Goal: Task Accomplishment & Management: Complete application form

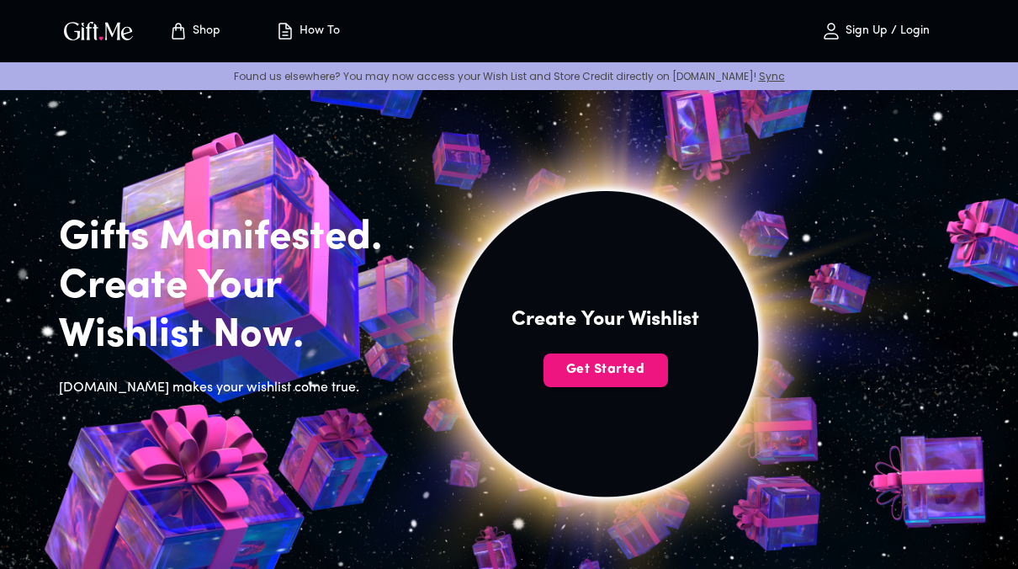
click at [642, 151] on img at bounding box center [605, 344] width 756 height 756
click at [623, 377] on span "Get Started" at bounding box center [605, 369] width 125 height 19
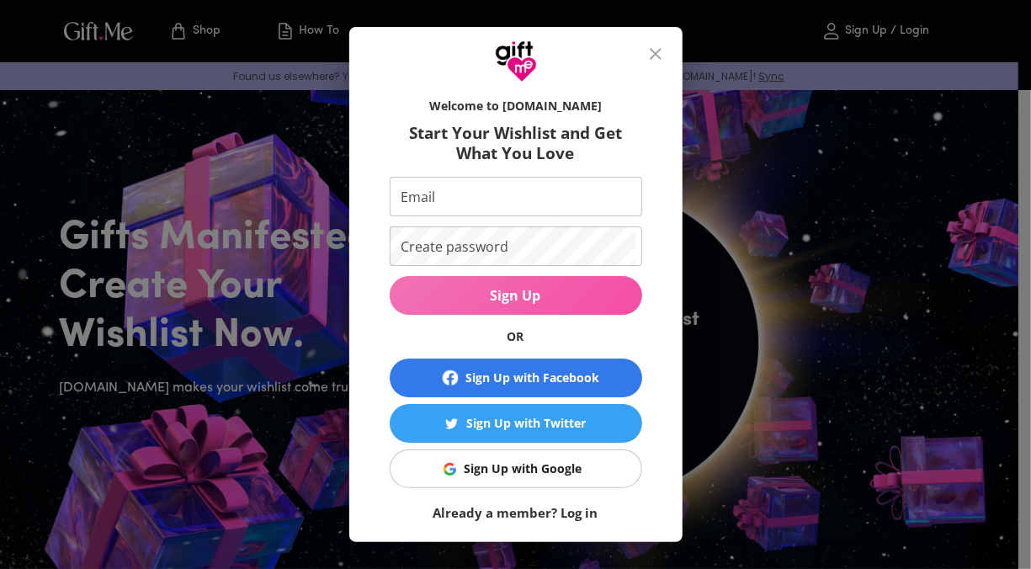
click at [613, 278] on button "Sign Up" at bounding box center [516, 295] width 252 height 39
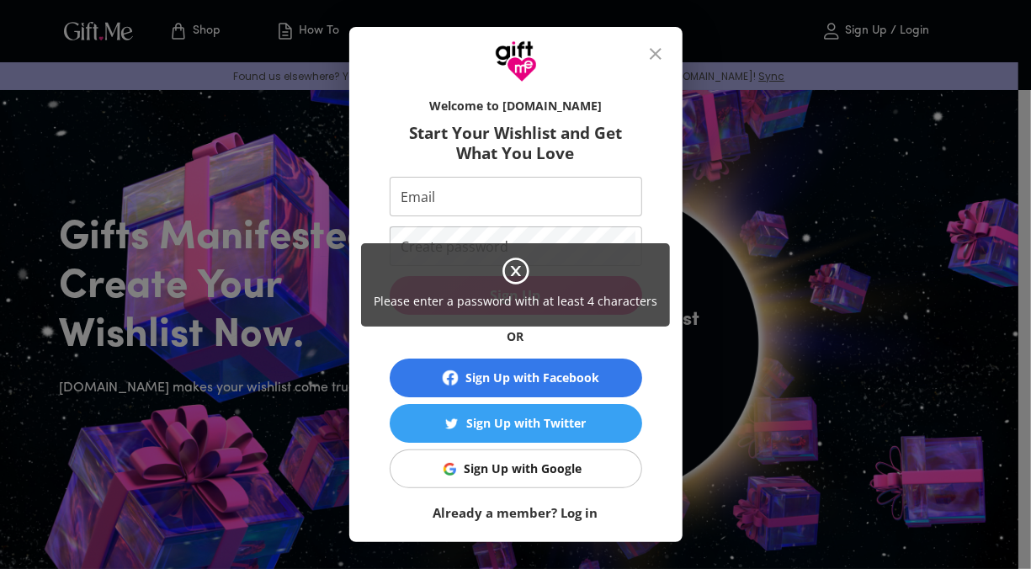
click at [607, 241] on div "Please enter a password with at least 4 characters" at bounding box center [515, 284] width 1031 height 569
click at [603, 200] on div "Please enter a password with at least 4 characters" at bounding box center [515, 284] width 1031 height 569
click at [511, 208] on div "Please enter a password with at least 4 characters" at bounding box center [515, 284] width 1031 height 569
click at [423, 195] on div "Please enter a password with at least 4 characters" at bounding box center [515, 284] width 1031 height 569
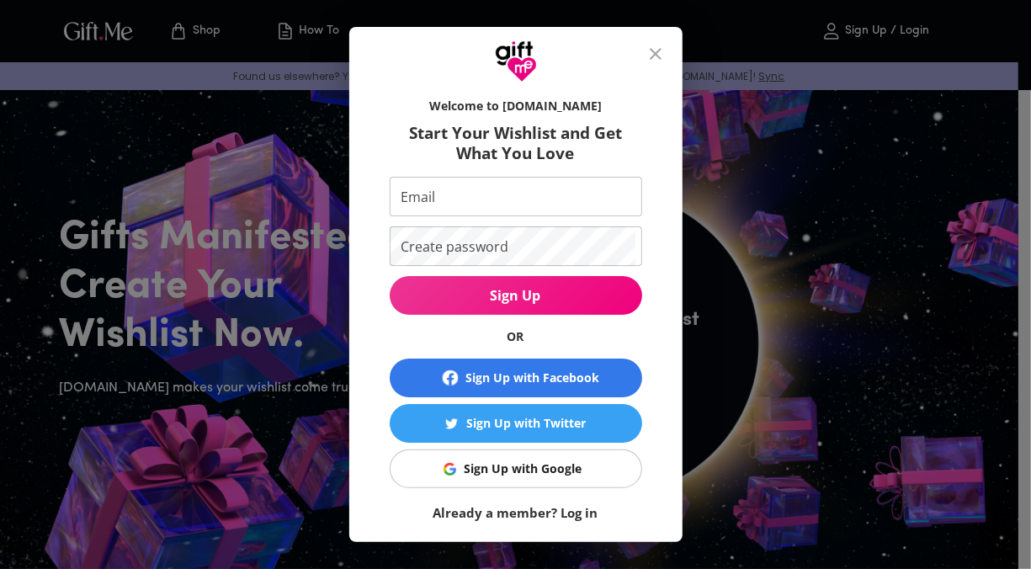
drag, startPoint x: 423, startPoint y: 195, endPoint x: 525, endPoint y: 269, distance: 125.9
click at [525, 269] on div "Please enter a password with at least 4 characters" at bounding box center [515, 284] width 1031 height 569
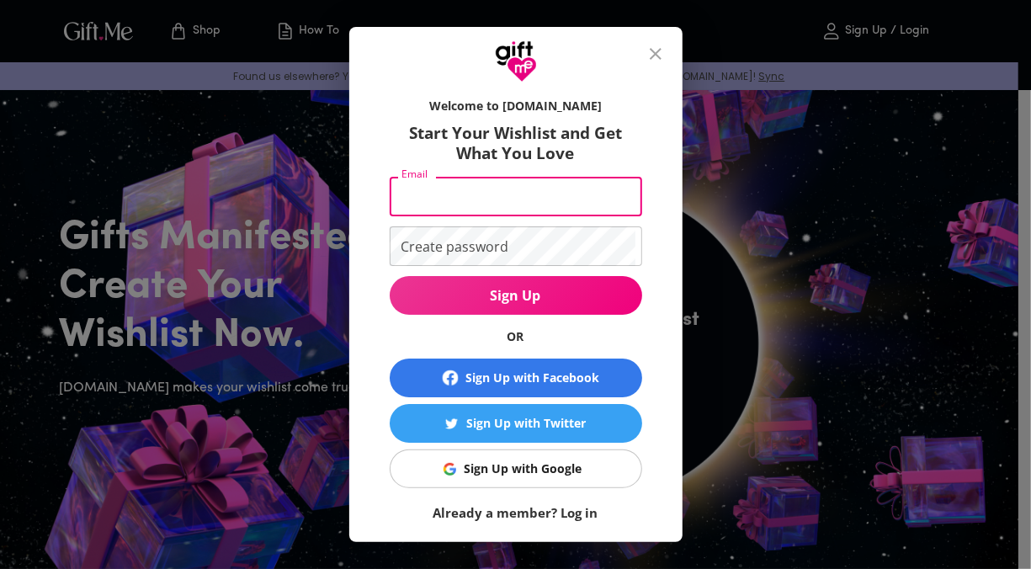
drag, startPoint x: 525, startPoint y: 269, endPoint x: 466, endPoint y: 183, distance: 104.1
click at [466, 183] on input "Email" at bounding box center [513, 197] width 246 height 40
click at [390, 276] on button "Sign Up" at bounding box center [516, 295] width 252 height 39
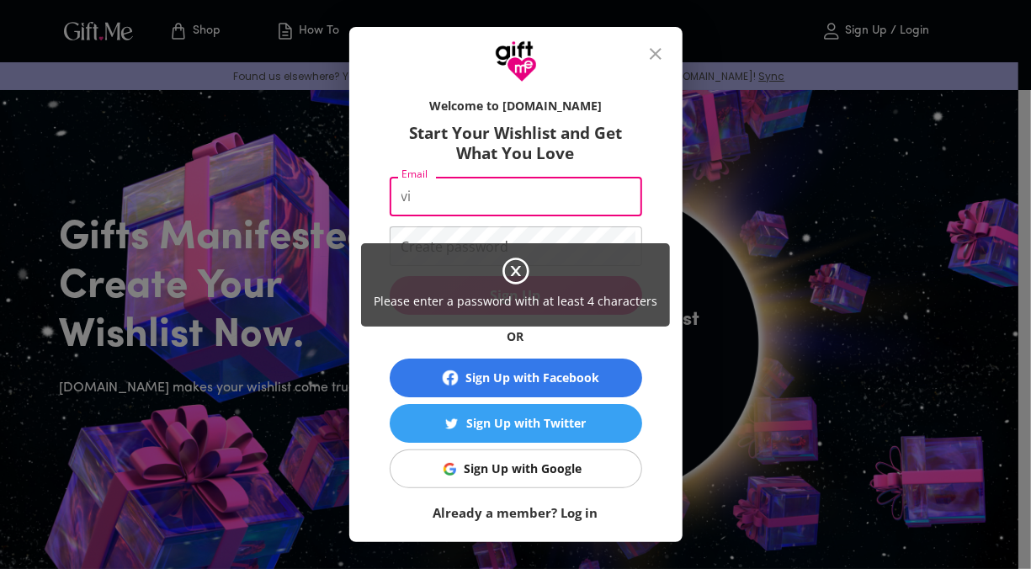
type input "vivasricardo038@gmail.com"
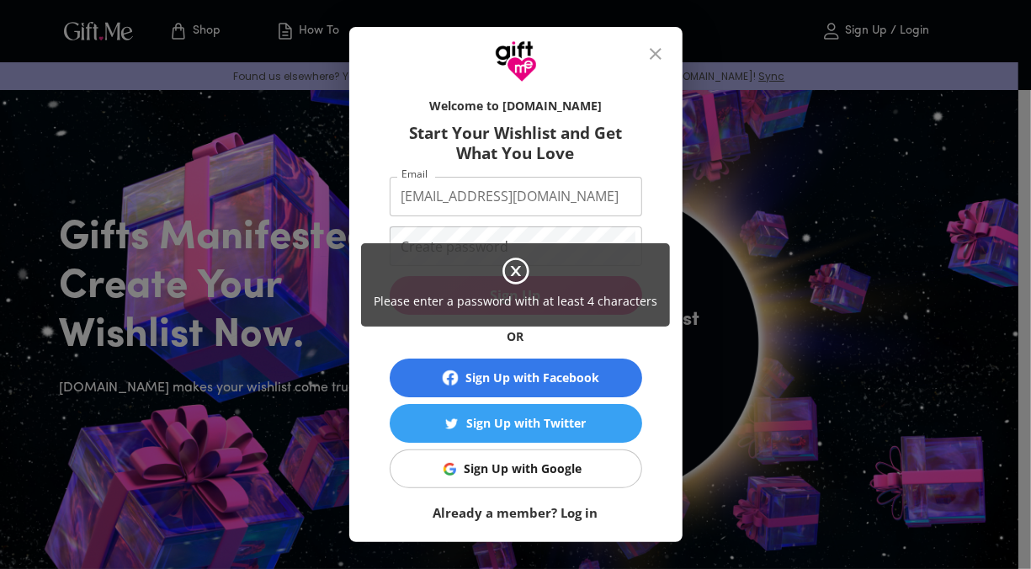
click at [571, 228] on div "Please enter a password with at least 4 characters" at bounding box center [515, 284] width 1031 height 569
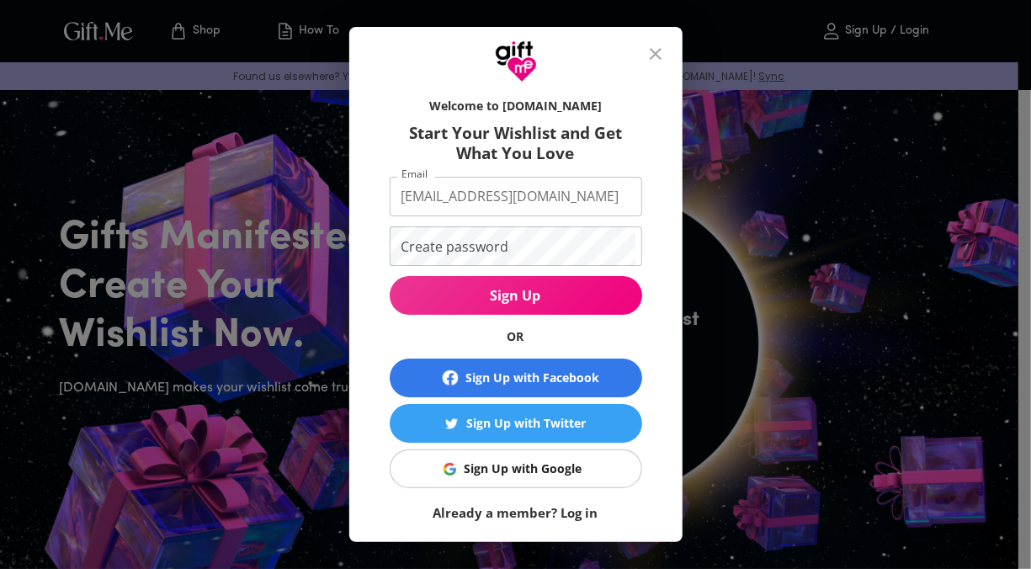
click at [515, 269] on icon at bounding box center [514, 271] width 27 height 27
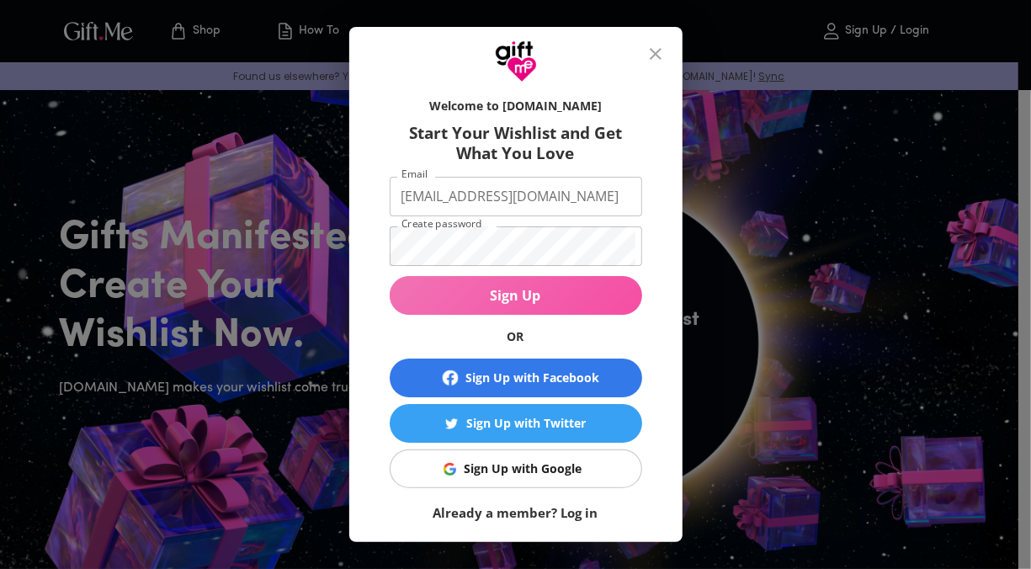
click at [449, 303] on span "Sign Up" at bounding box center [516, 295] width 252 height 19
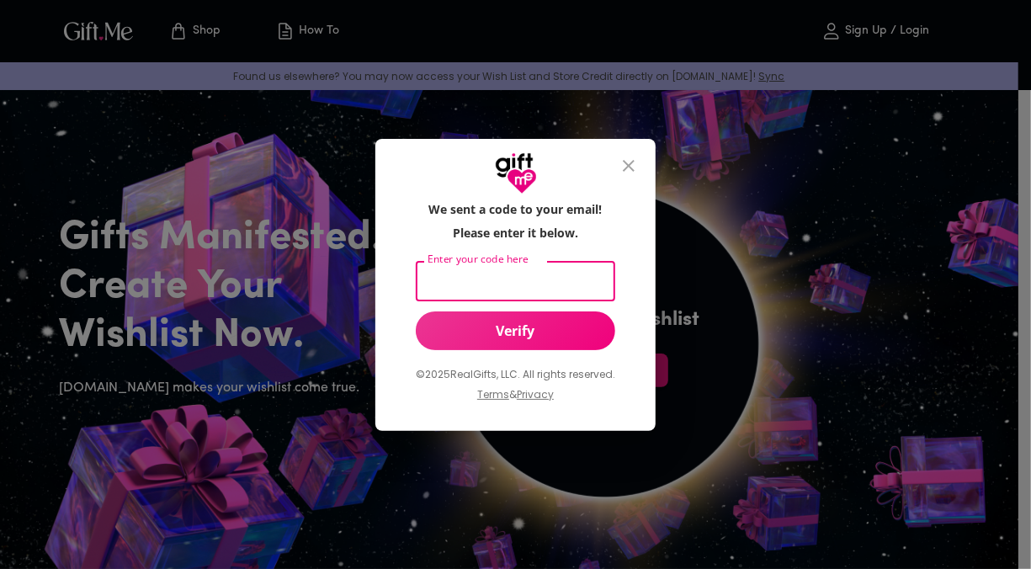
click at [531, 287] on input "Enter your code here" at bounding box center [512, 282] width 193 height 40
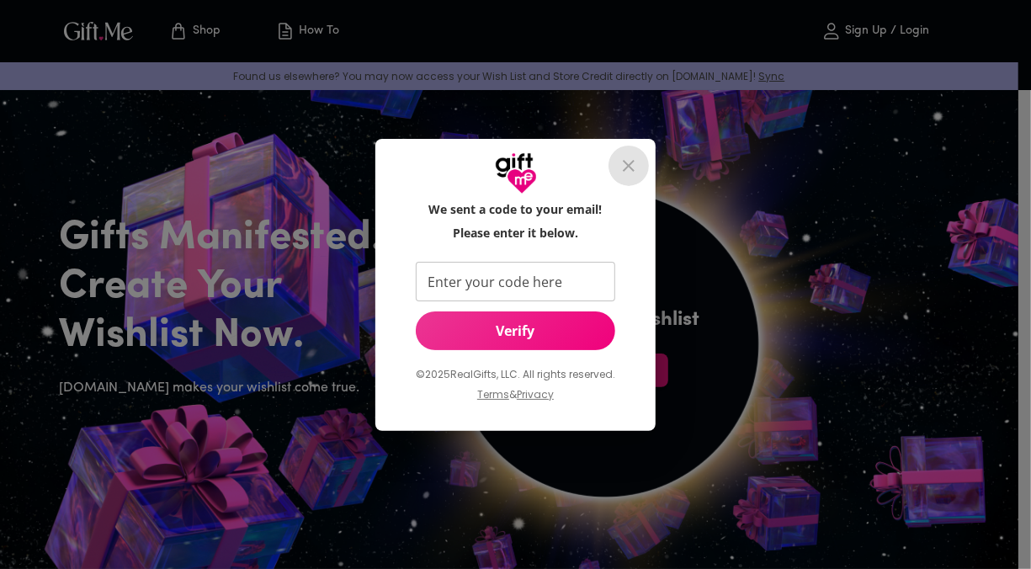
click at [636, 161] on icon "close" at bounding box center [628, 166] width 20 height 20
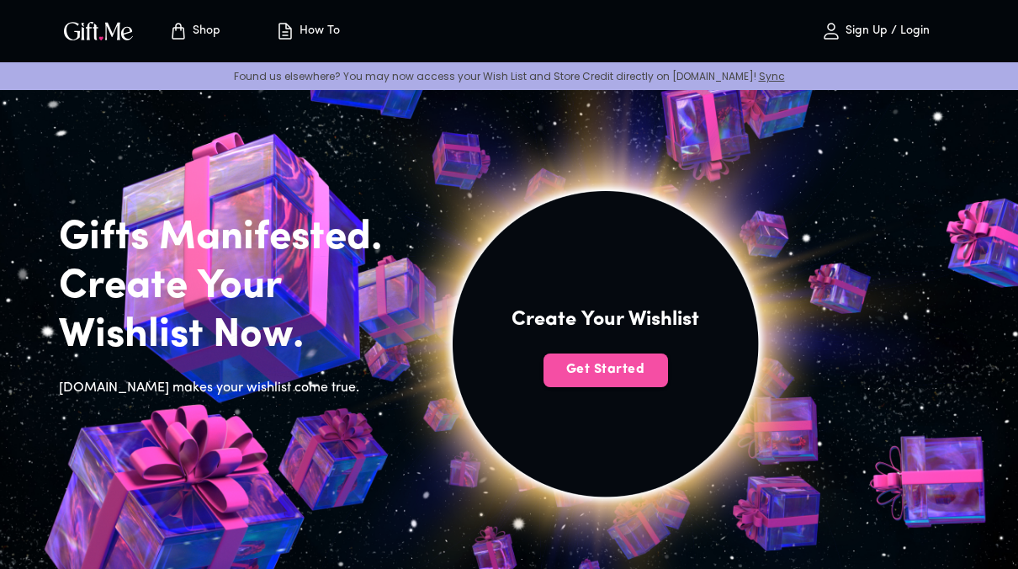
click at [620, 357] on button "Get Started" at bounding box center [605, 370] width 125 height 34
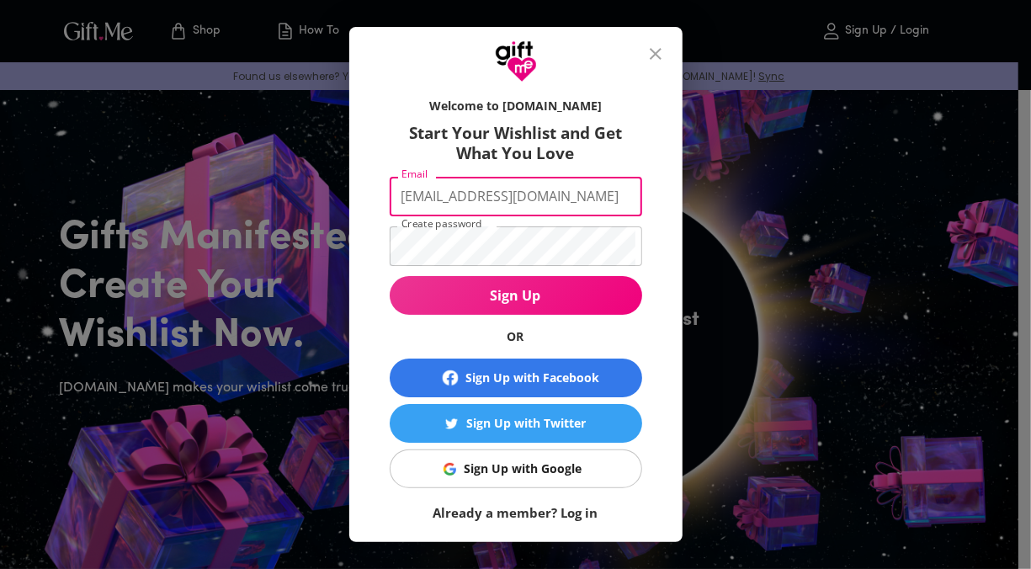
click at [580, 200] on input "vivasricardo038@gmail.com" at bounding box center [513, 197] width 246 height 40
type input "v"
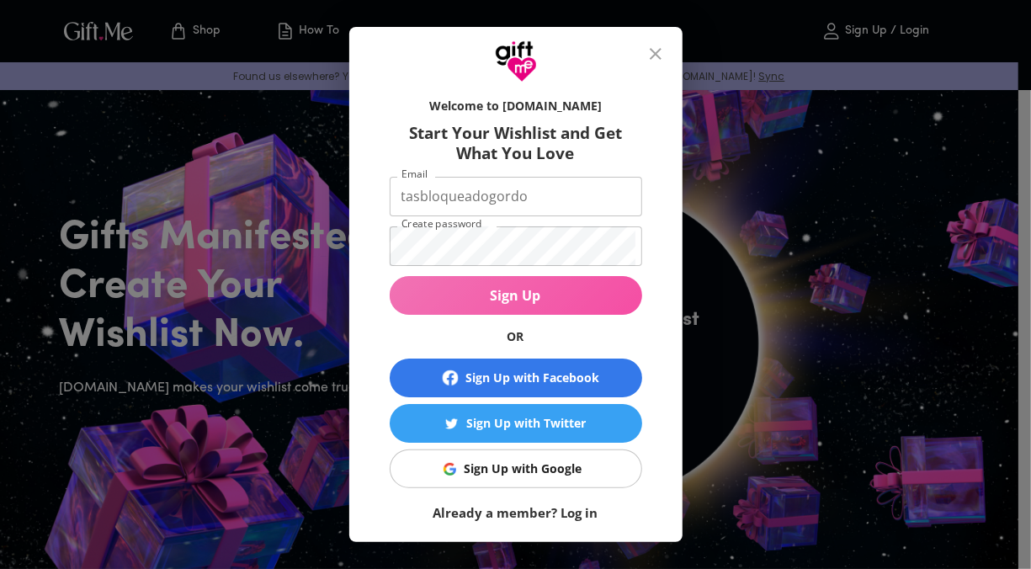
click at [578, 294] on button "Sign Up" at bounding box center [516, 295] width 252 height 39
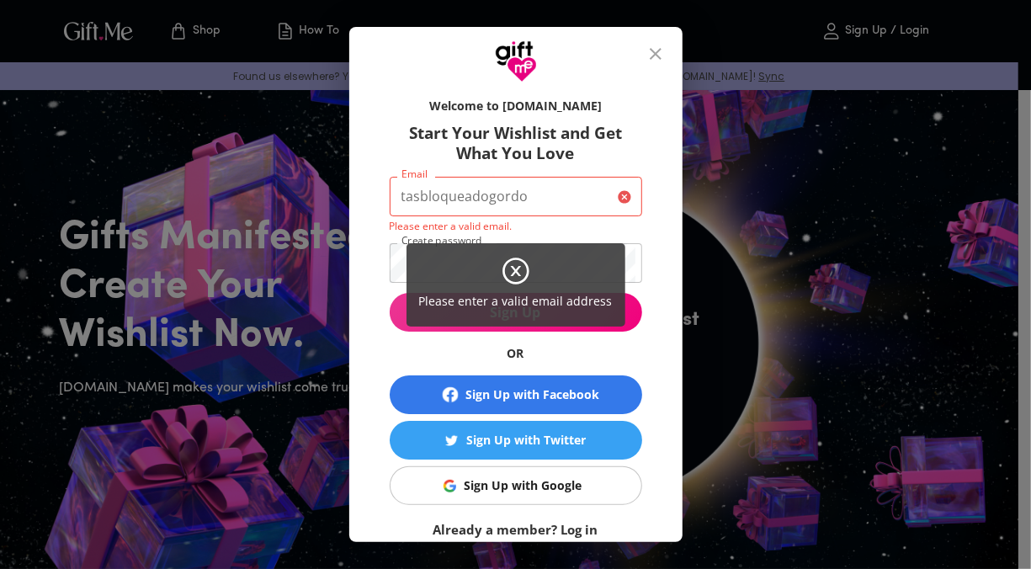
click at [578, 294] on span "Please enter a valid email address" at bounding box center [515, 301] width 193 height 16
drag, startPoint x: 578, startPoint y: 294, endPoint x: 577, endPoint y: 241, distance: 52.2
click at [577, 241] on div "Please enter a valid email address" at bounding box center [515, 284] width 1031 height 569
drag, startPoint x: 577, startPoint y: 241, endPoint x: 574, endPoint y: 197, distance: 44.7
click at [574, 197] on div "Please enter a valid email address" at bounding box center [515, 284] width 1031 height 569
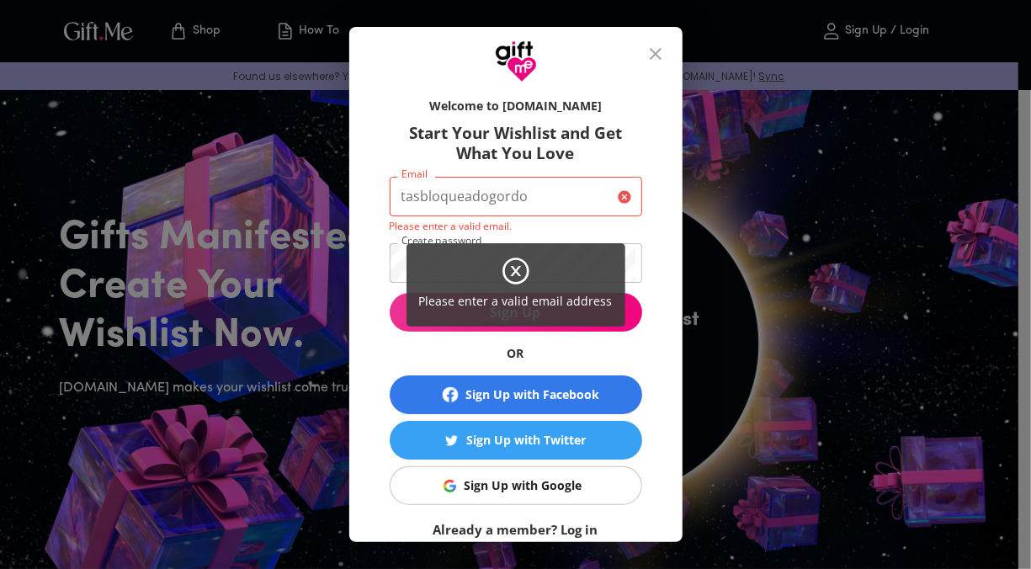
click at [574, 197] on div "Please enter a valid email address" at bounding box center [515, 284] width 1031 height 569
click at [516, 274] on icon at bounding box center [516, 271] width 30 height 30
click at [516, 268] on icon at bounding box center [516, 271] width 30 height 30
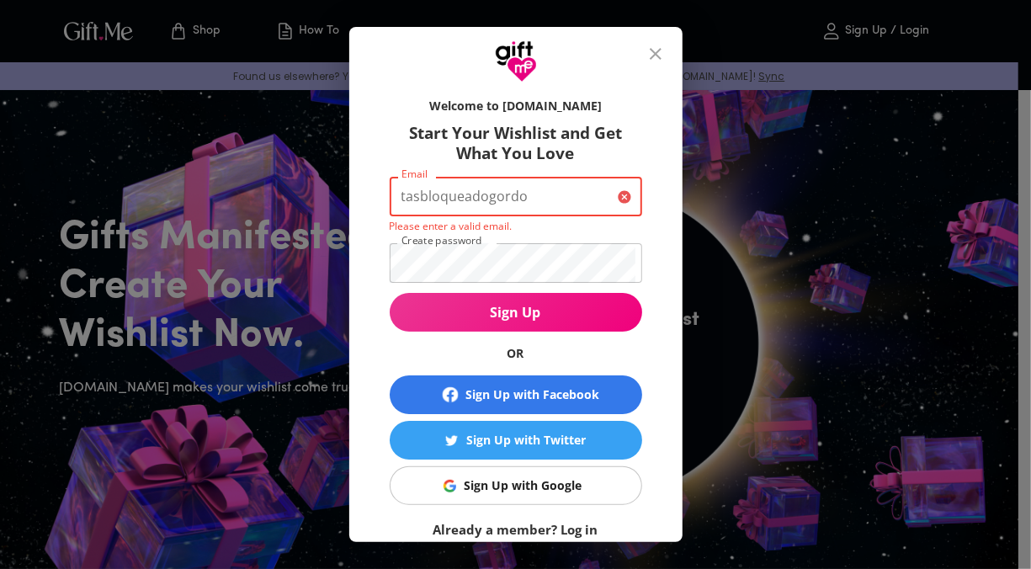
click at [519, 187] on input "tasbloqueadogordo" at bounding box center [500, 197] width 221 height 40
drag, startPoint x: 519, startPoint y: 187, endPoint x: 492, endPoint y: 219, distance: 41.8
click at [516, 190] on input "tasbloqueadogordo" at bounding box center [500, 197] width 221 height 40
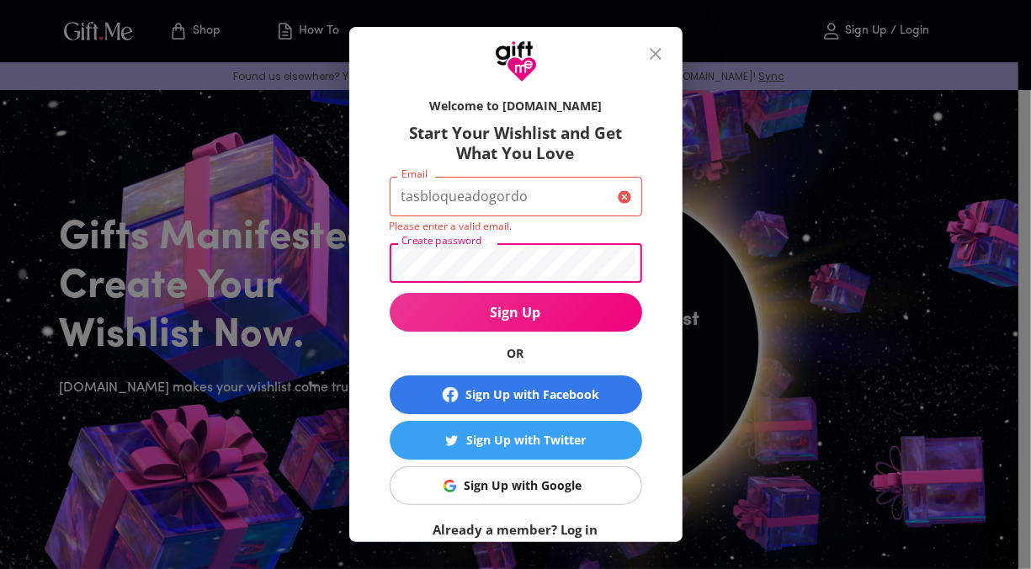
click at [487, 286] on form "Welcome to Gift.me Start Your Wishlist and Get What You Love Email tasbloqueado…" at bounding box center [516, 313] width 252 height 449
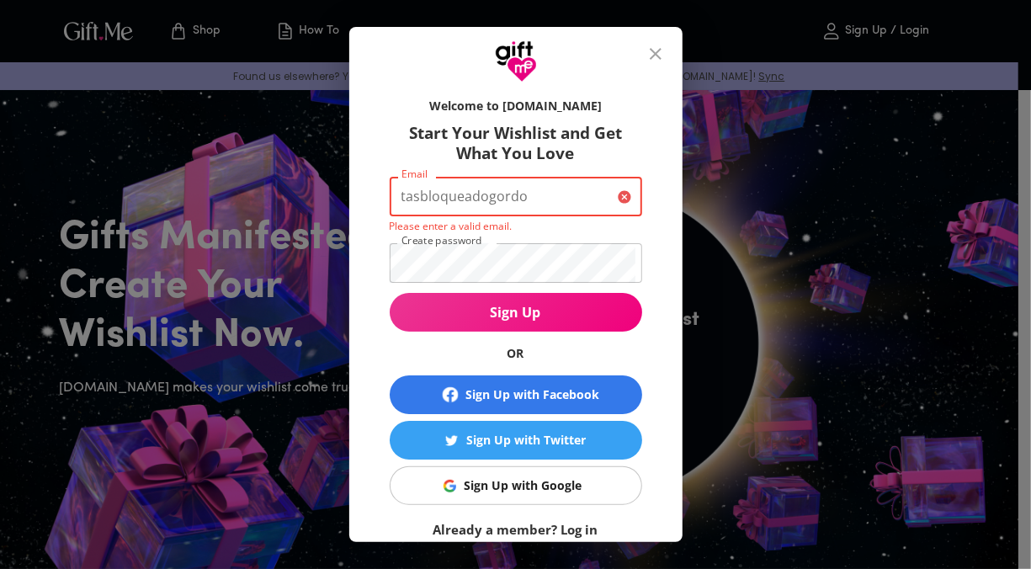
click at [518, 185] on input "tasbloqueadogordo" at bounding box center [500, 197] width 221 height 40
type input "t"
click at [494, 190] on input "vivasricardo038@gmail.com" at bounding box center [500, 197] width 221 height 40
type input "tasbloqueadogoldo@gmail.com"
click at [506, 316] on span "Sign Up" at bounding box center [516, 312] width 252 height 19
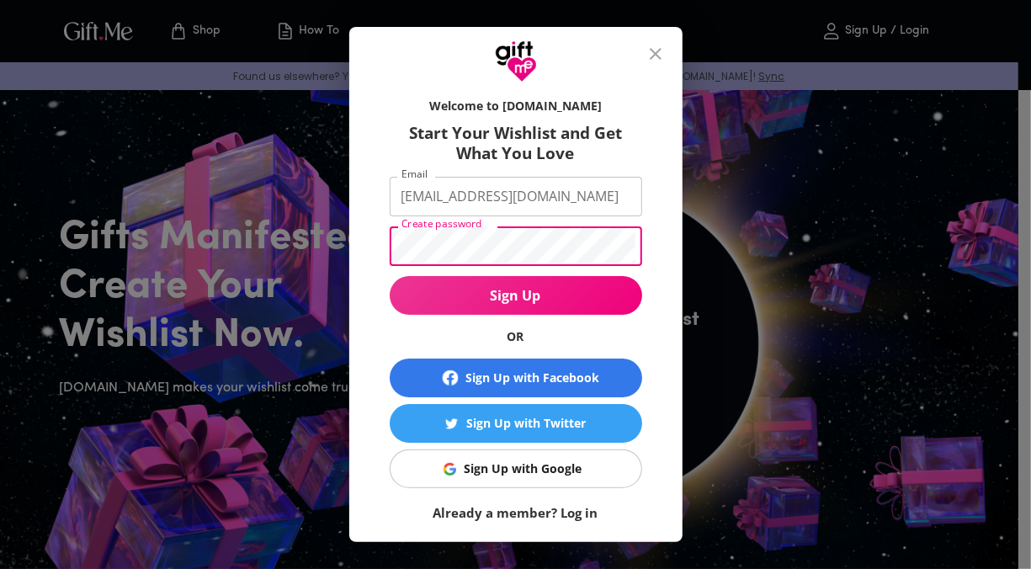
click at [390, 276] on button "Sign Up" at bounding box center [516, 295] width 252 height 39
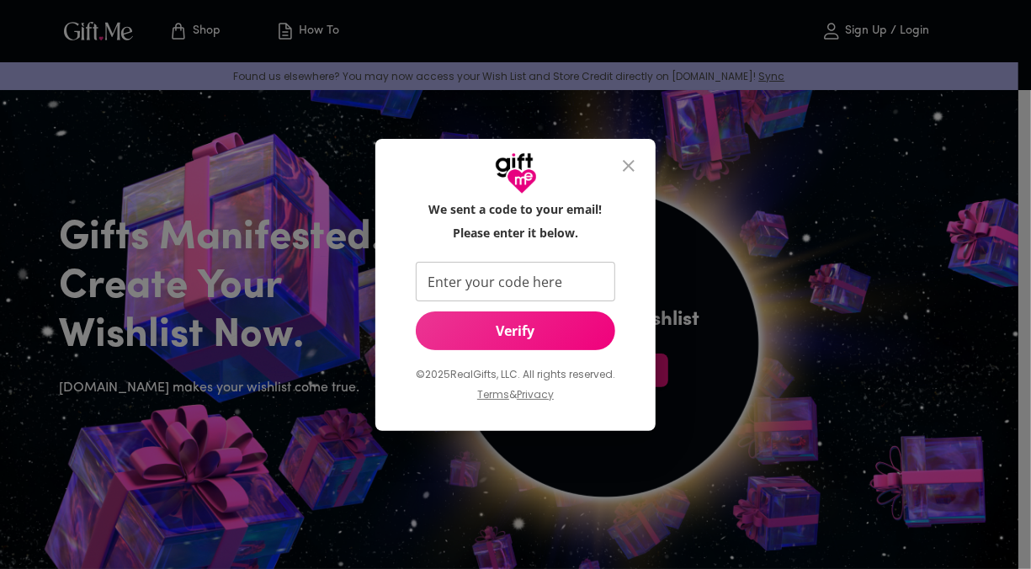
click at [723, 214] on div "We sent a code to your email! Please enter it below. Enter your code here Enter…" at bounding box center [515, 284] width 1031 height 569
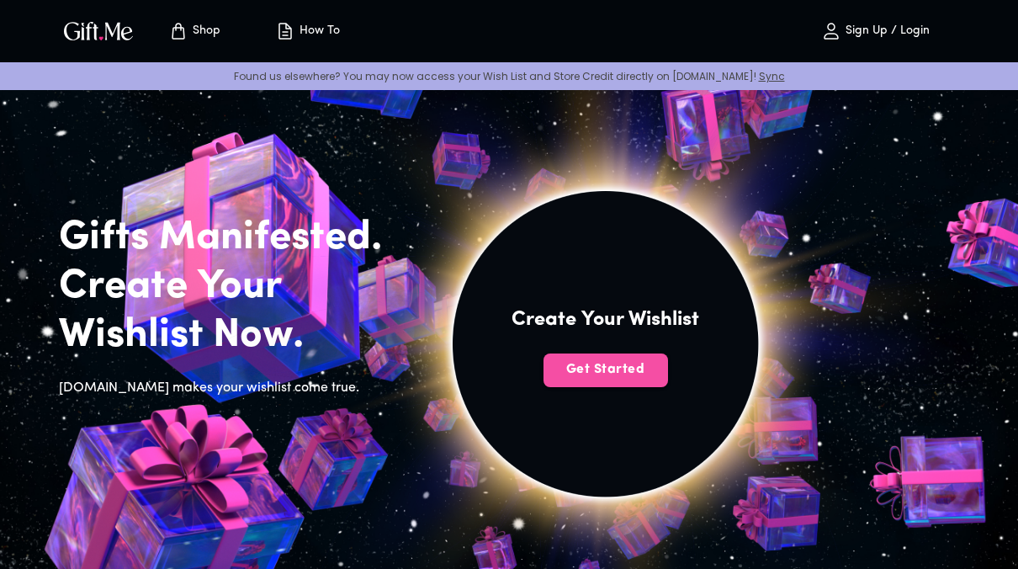
click at [600, 374] on span "Get Started" at bounding box center [605, 369] width 125 height 19
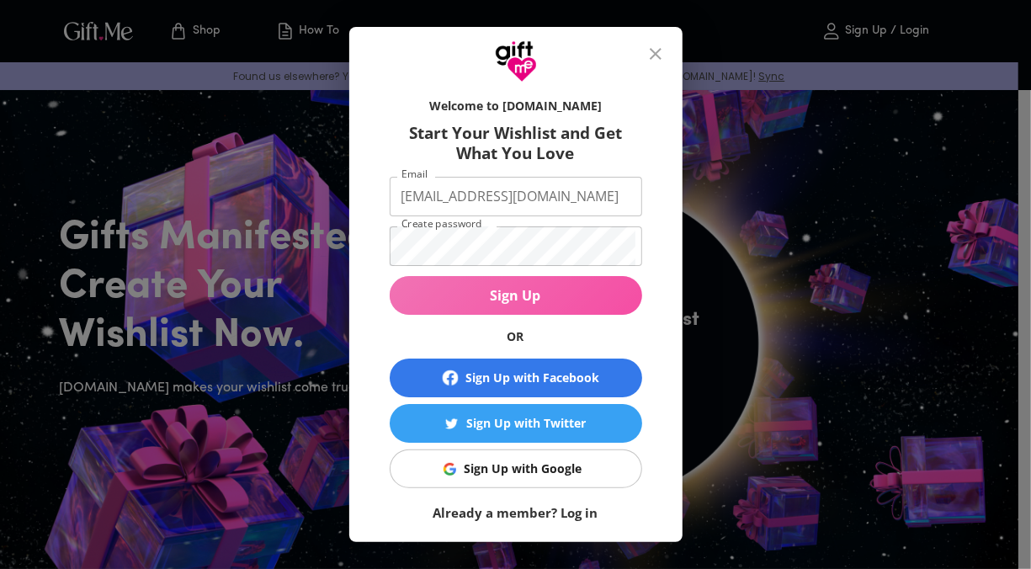
click at [573, 299] on span "Sign Up" at bounding box center [516, 295] width 252 height 19
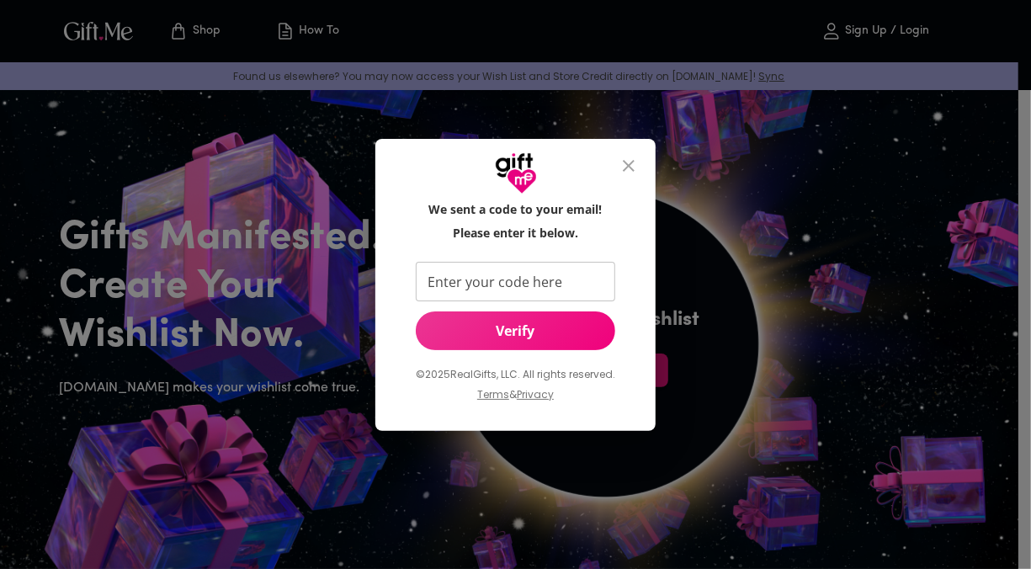
click at [538, 277] on input "Enter your code here" at bounding box center [512, 282] width 193 height 40
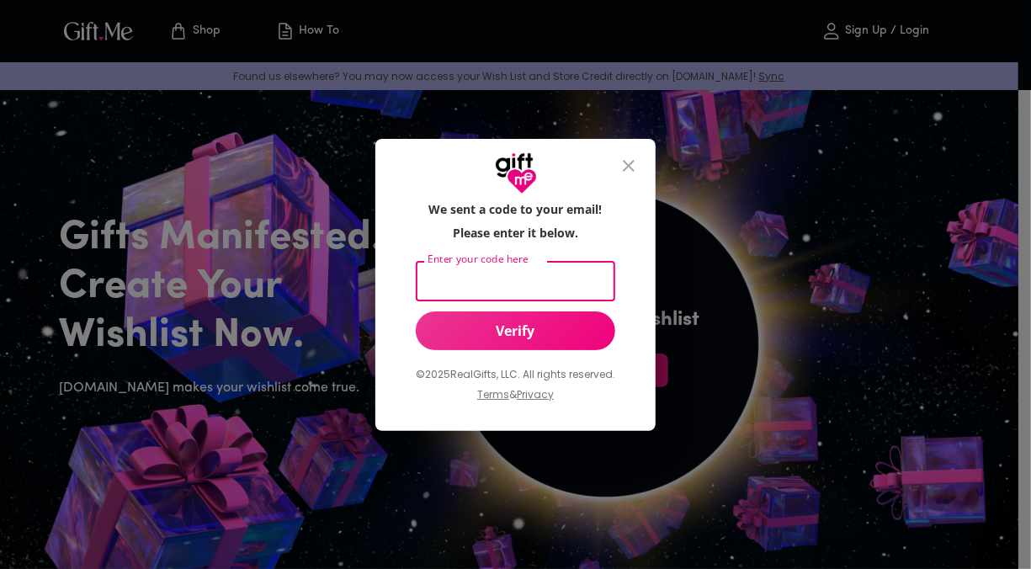
click at [541, 152] on div at bounding box center [515, 167] width 280 height 56
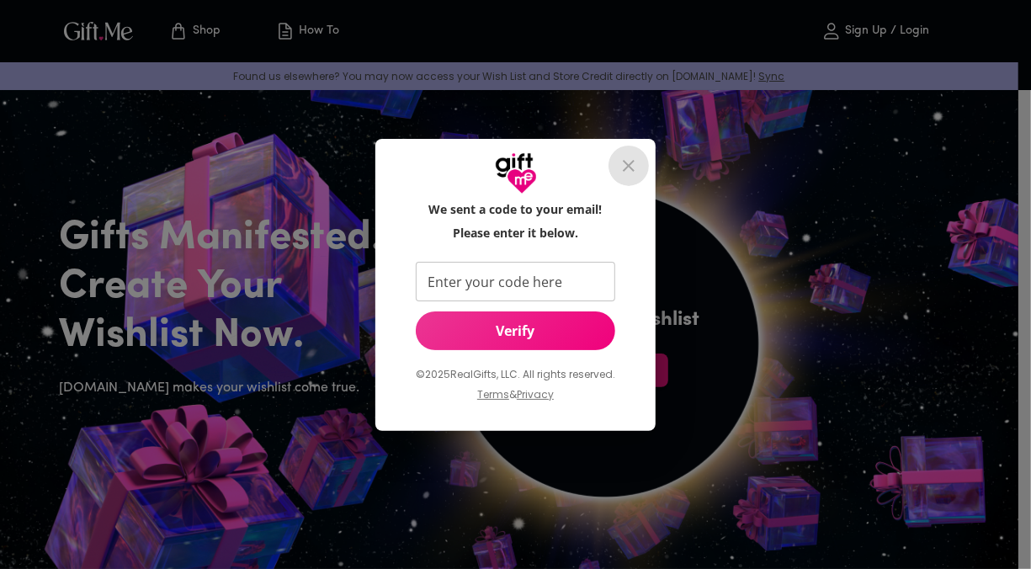
click at [649, 173] on button "close" at bounding box center [628, 166] width 40 height 40
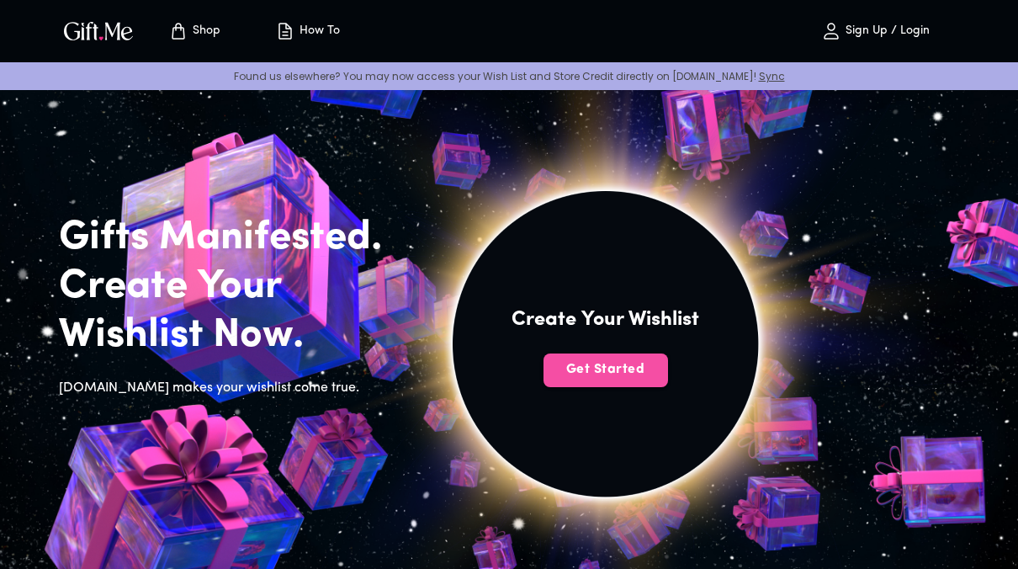
click at [610, 373] on span "Get Started" at bounding box center [605, 369] width 125 height 19
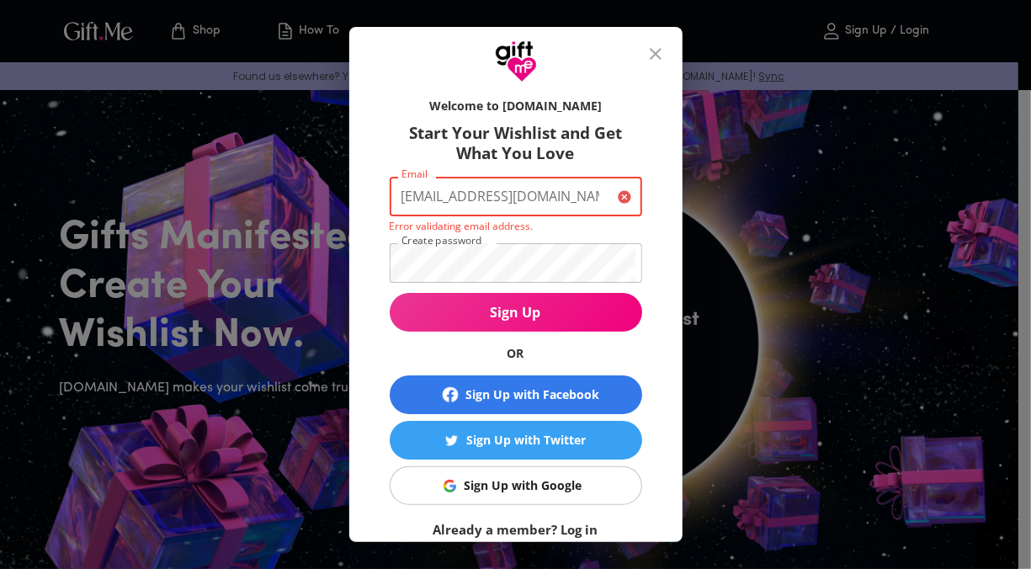
click at [582, 203] on input "tasbloqueadogoldo@gmail.com" at bounding box center [500, 197] width 221 height 40
type input "m"
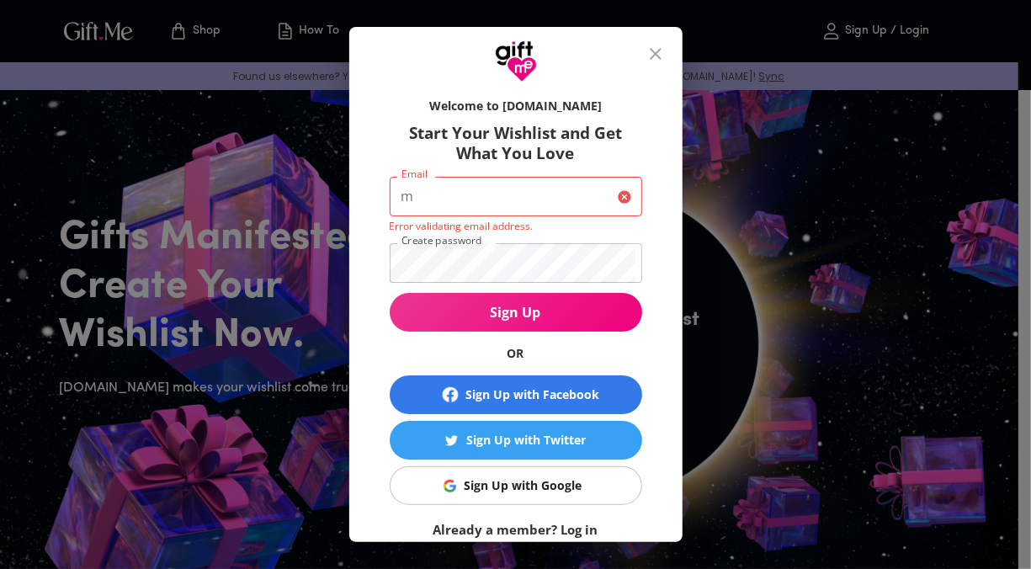
click at [625, 197] on icon at bounding box center [628, 200] width 20 height 20
click at [618, 194] on icon at bounding box center [628, 200] width 20 height 20
drag, startPoint x: 610, startPoint y: 194, endPoint x: 398, endPoint y: 202, distance: 212.1
click at [398, 202] on input "m" at bounding box center [500, 197] width 221 height 40
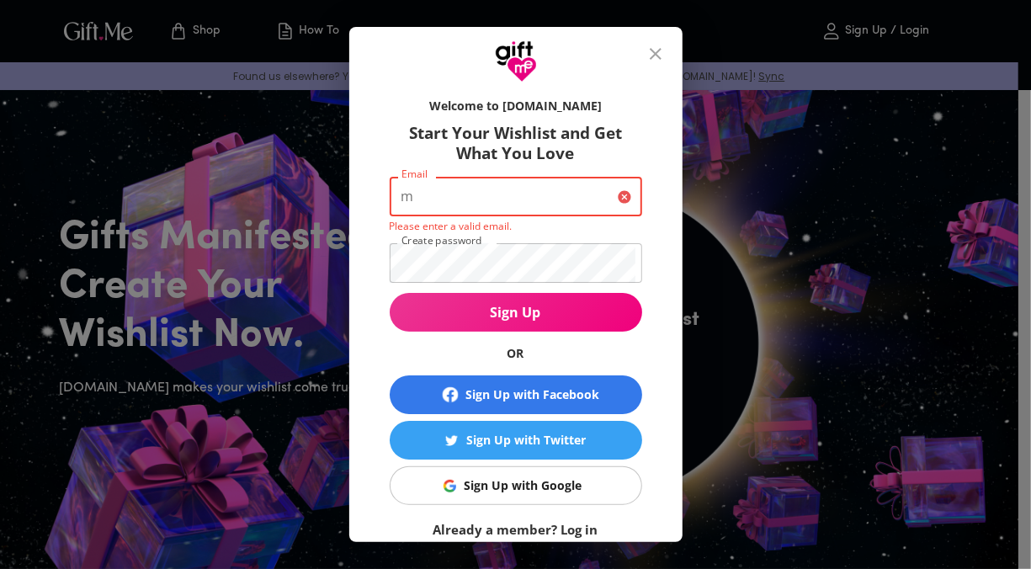
click at [416, 203] on input "m" at bounding box center [500, 197] width 221 height 40
click at [410, 185] on input "Email" at bounding box center [500, 197] width 221 height 40
type input "jhoangelr11@gmail.com"
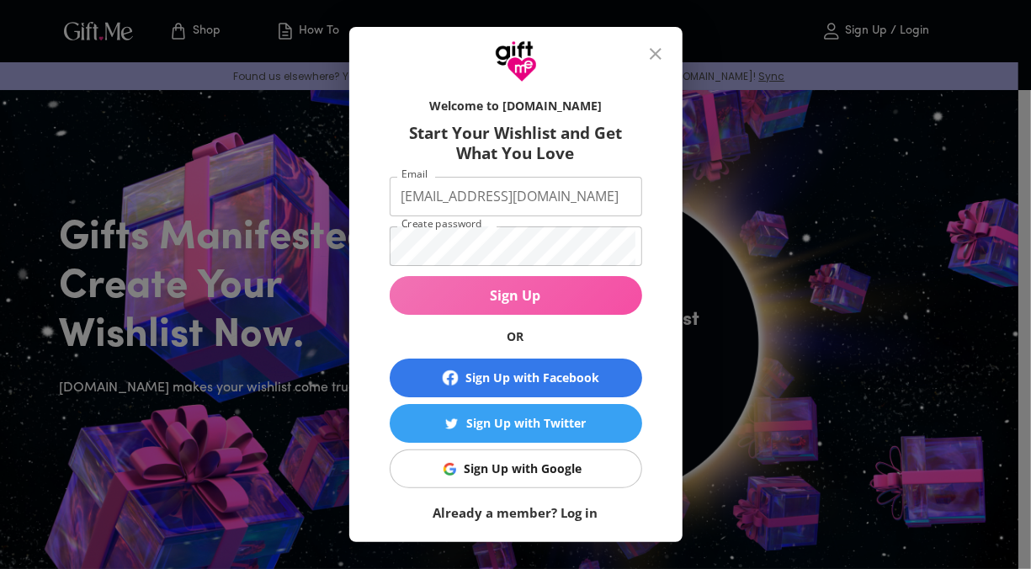
click at [468, 278] on button "Sign Up" at bounding box center [516, 295] width 252 height 39
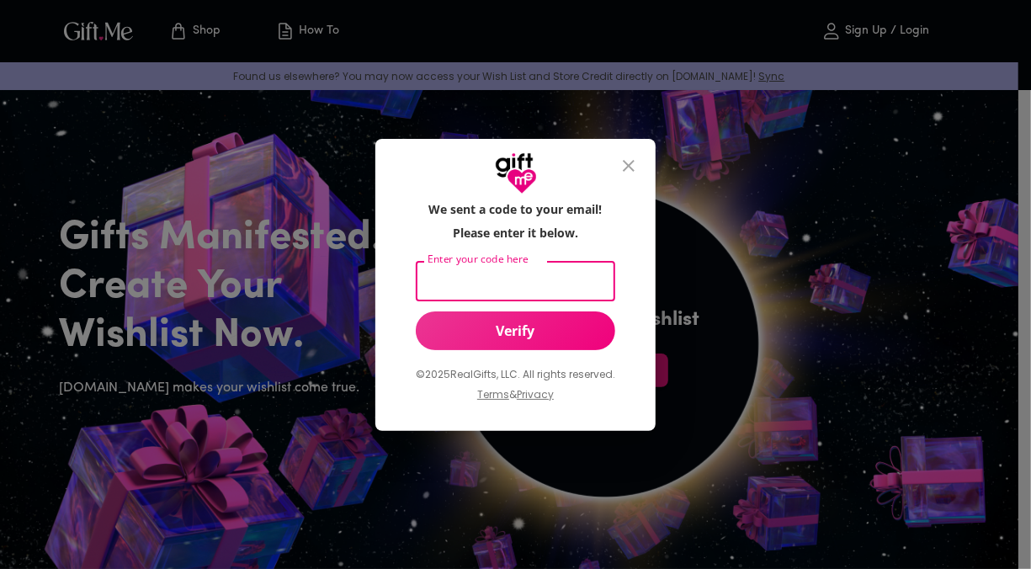
click at [468, 278] on input "Enter your code here" at bounding box center [512, 282] width 193 height 40
type input "144712"
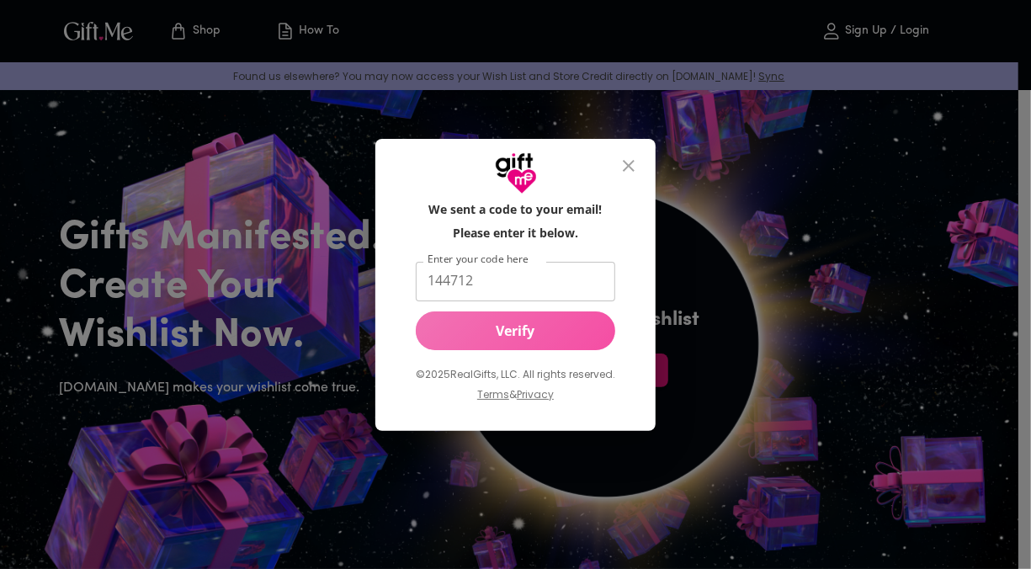
click at [480, 341] on button "Verify" at bounding box center [515, 330] width 199 height 39
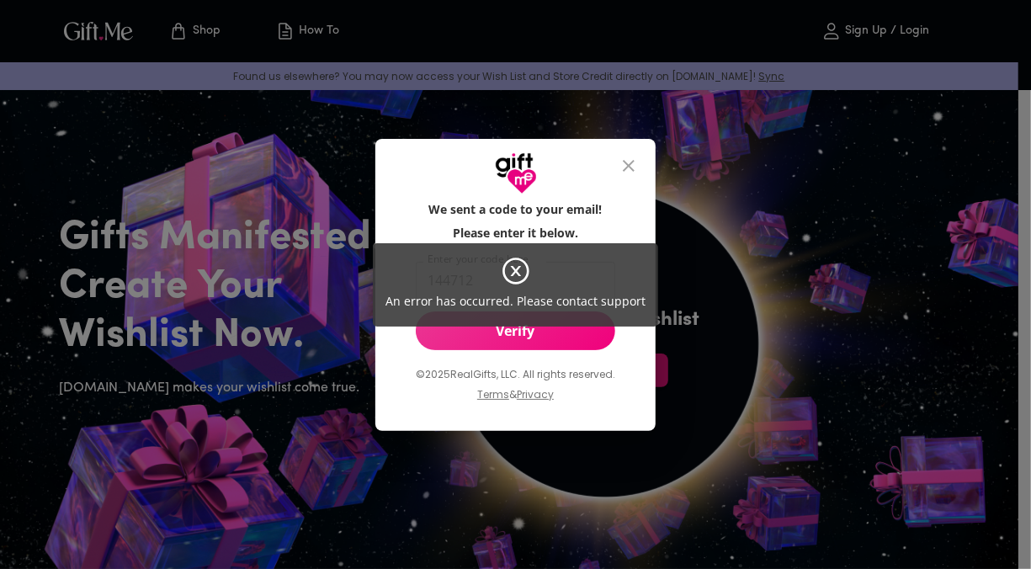
click at [509, 264] on icon at bounding box center [516, 271] width 30 height 30
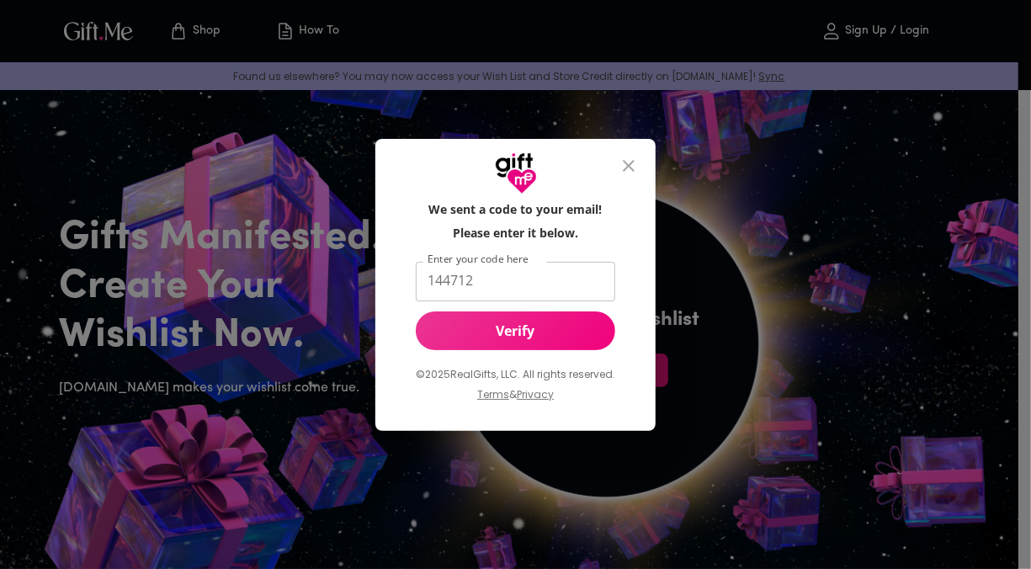
click at [511, 264] on icon at bounding box center [514, 271] width 27 height 27
click at [552, 342] on button "Verify" at bounding box center [515, 330] width 199 height 39
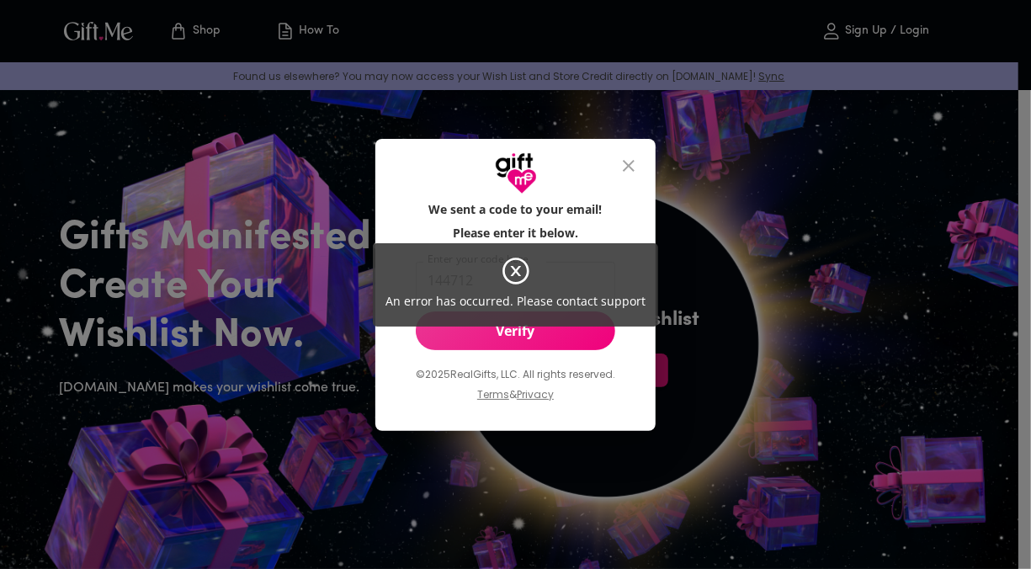
click at [512, 273] on icon at bounding box center [516, 271] width 30 height 30
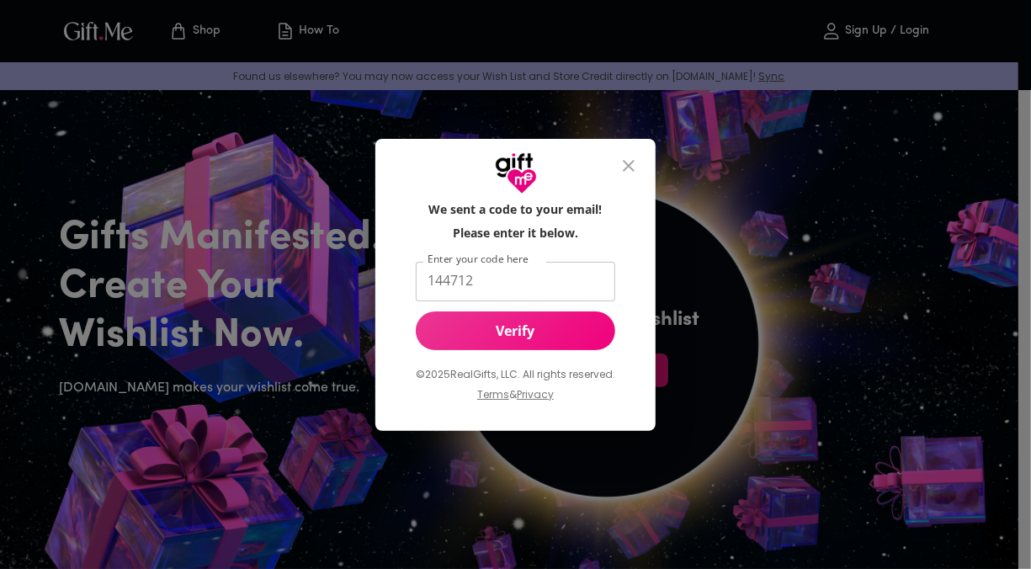
click at [608, 187] on div at bounding box center [515, 167] width 280 height 56
click at [619, 165] on button "close" at bounding box center [628, 166] width 40 height 40
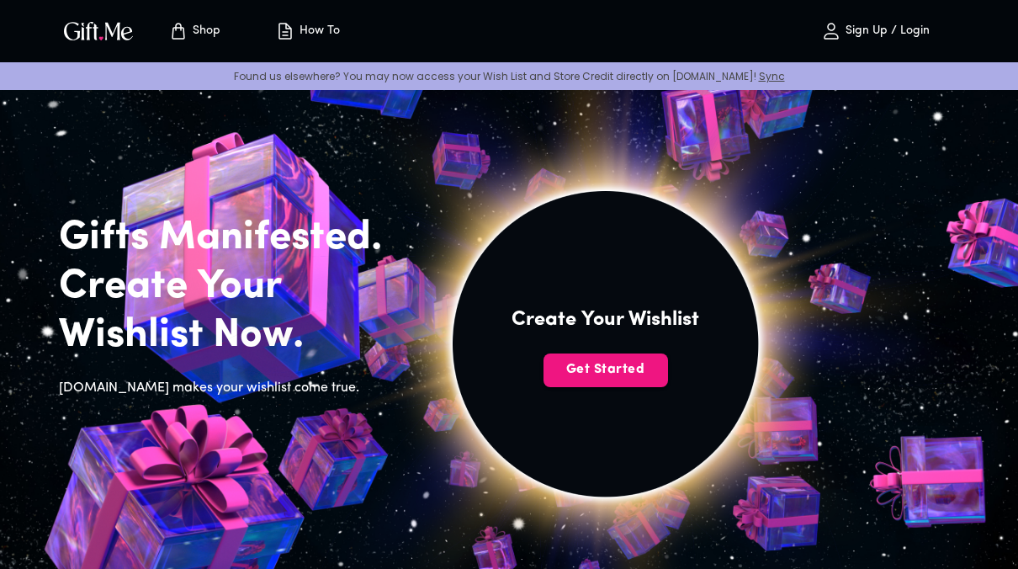
click at [619, 165] on img at bounding box center [605, 344] width 756 height 756
click at [585, 377] on span "Get Started" at bounding box center [605, 369] width 125 height 19
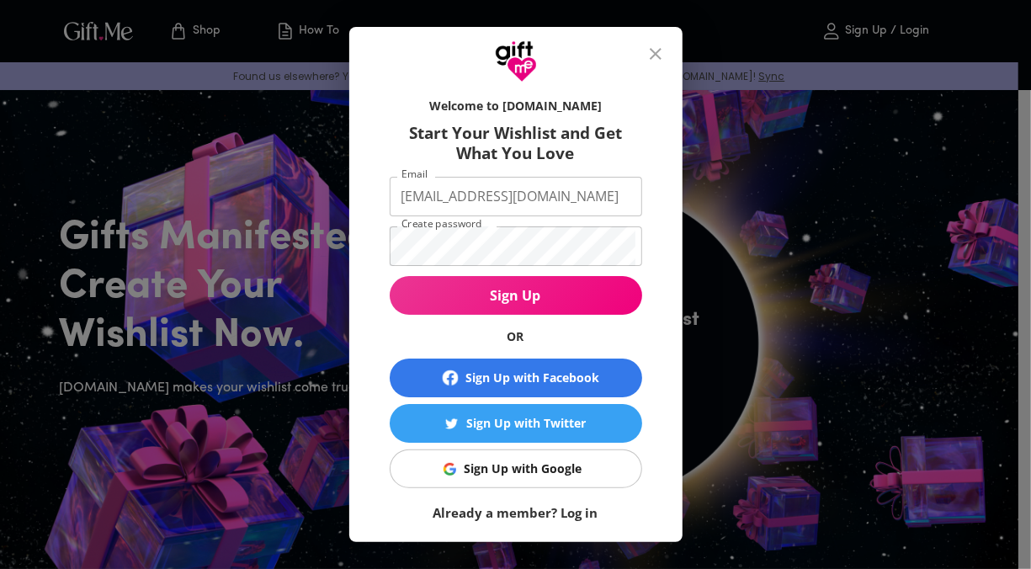
click at [585, 377] on div "Sign Up with Facebook" at bounding box center [532, 377] width 134 height 19
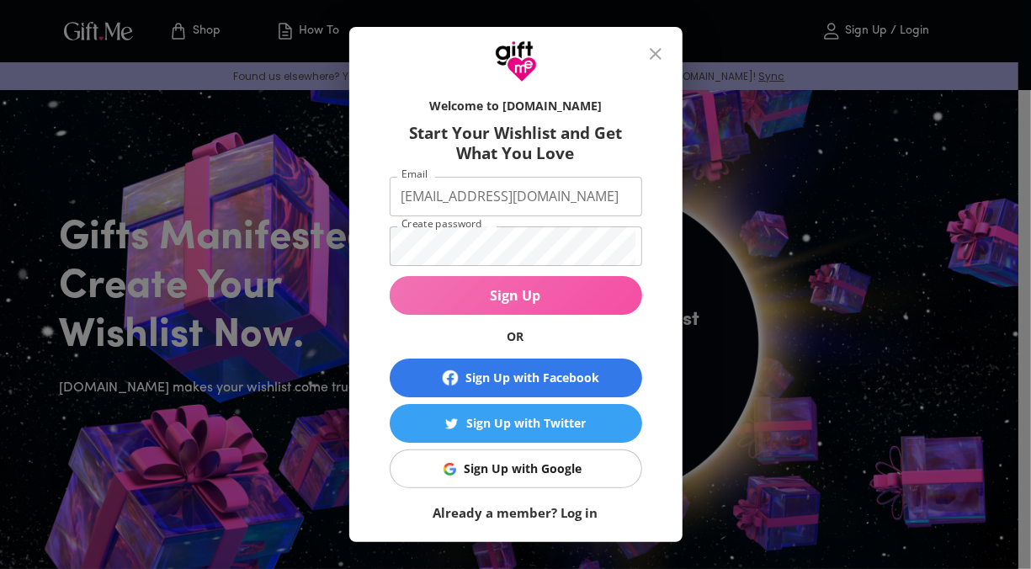
click at [474, 299] on span "Sign Up" at bounding box center [516, 295] width 252 height 19
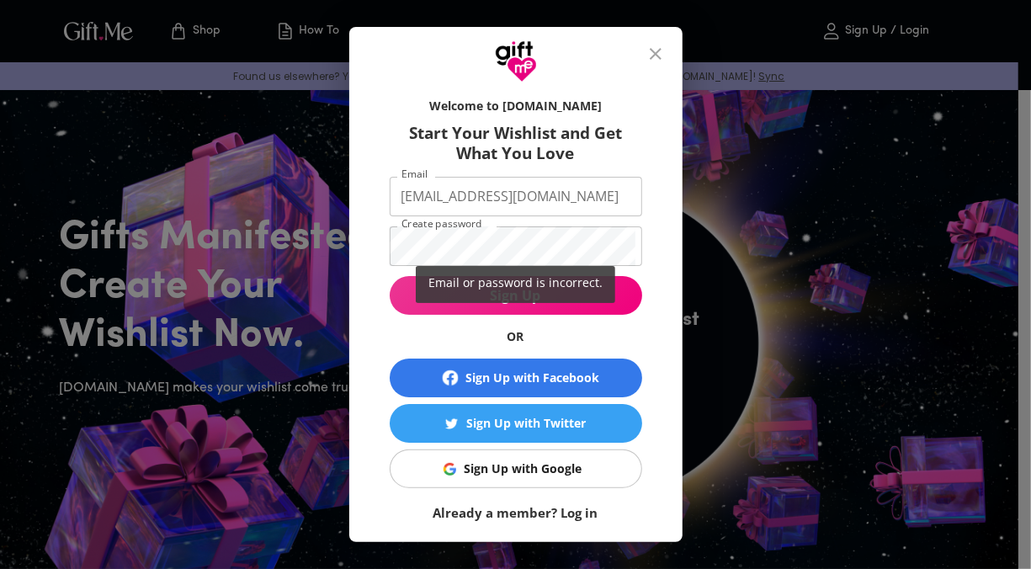
click at [485, 256] on div "Email or password is incorrect." at bounding box center [515, 284] width 1031 height 569
click at [457, 243] on div "Email or password is incorrect." at bounding box center [515, 284] width 1031 height 569
click at [433, 246] on div "Email or password is incorrect." at bounding box center [515, 284] width 1031 height 569
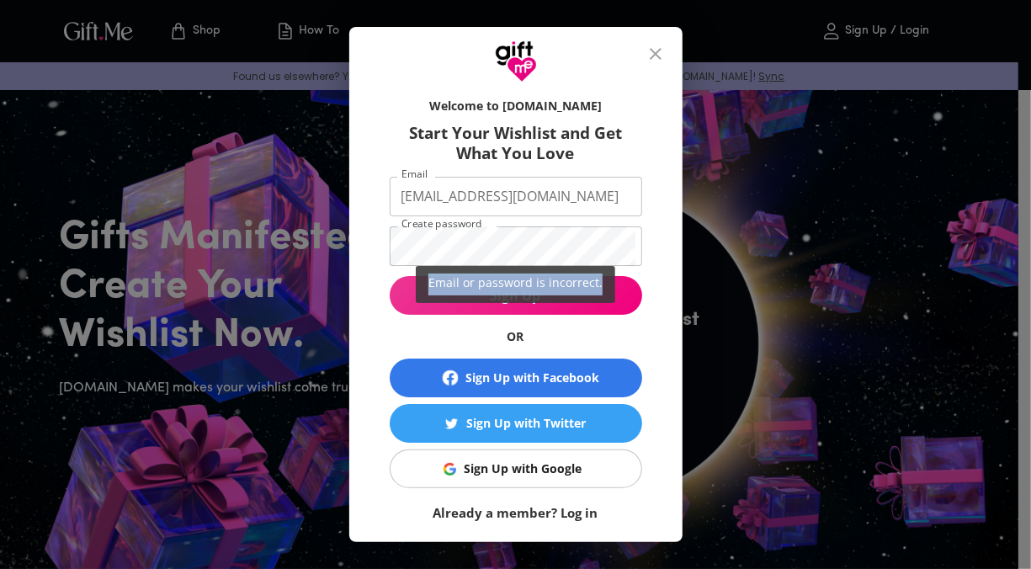
click at [433, 246] on div "Email or password is incorrect." at bounding box center [515, 284] width 1031 height 569
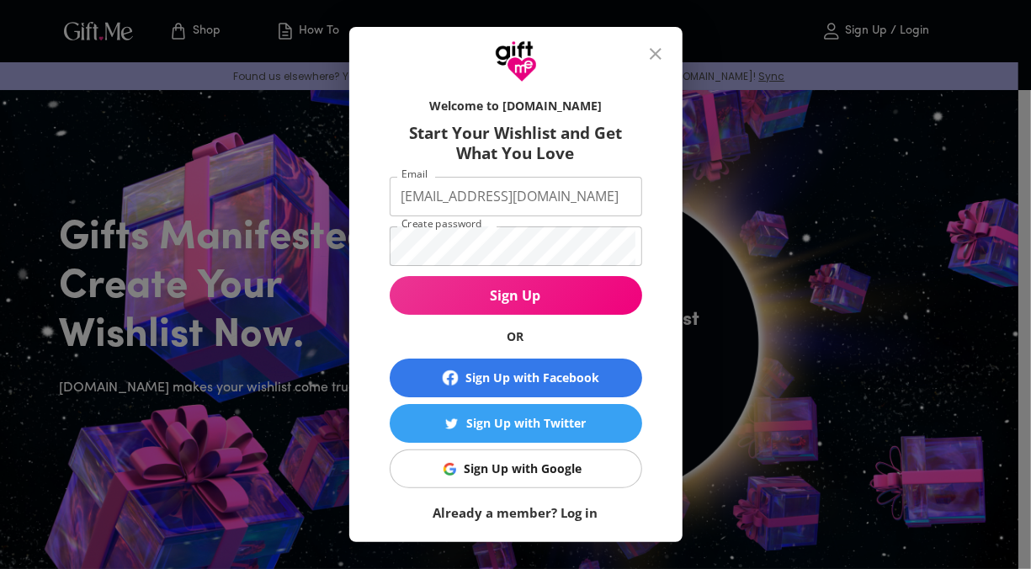
drag, startPoint x: 433, startPoint y: 246, endPoint x: 448, endPoint y: 325, distance: 80.4
click at [448, 325] on div "Email or password is incorrect." at bounding box center [515, 284] width 1031 height 569
click at [457, 283] on form "Welcome to Gift.me Start Your Wishlist and Get What You Love Email jhoangelr11@…" at bounding box center [516, 305] width 252 height 432
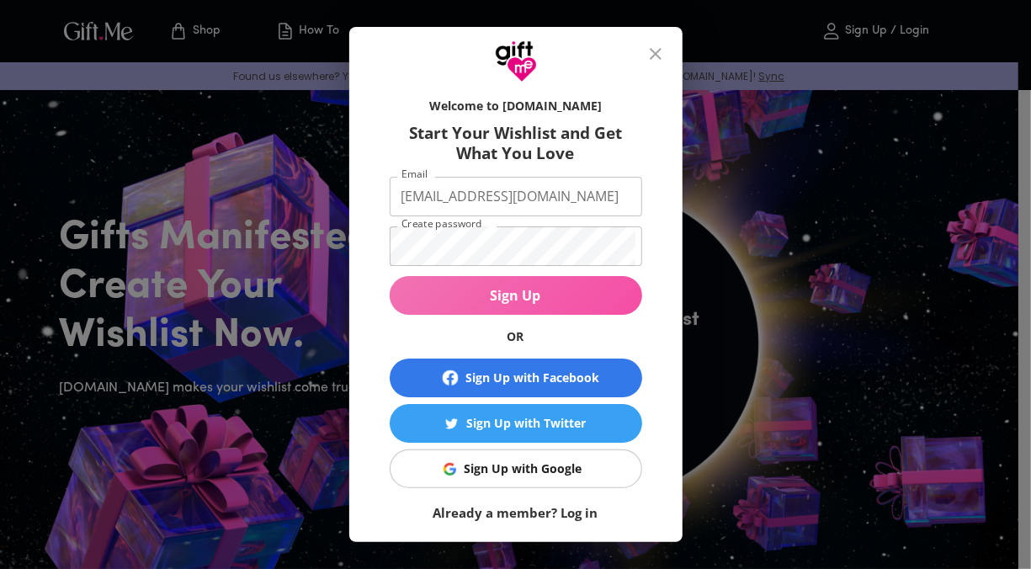
click at [455, 283] on button "Sign Up" at bounding box center [516, 295] width 252 height 39
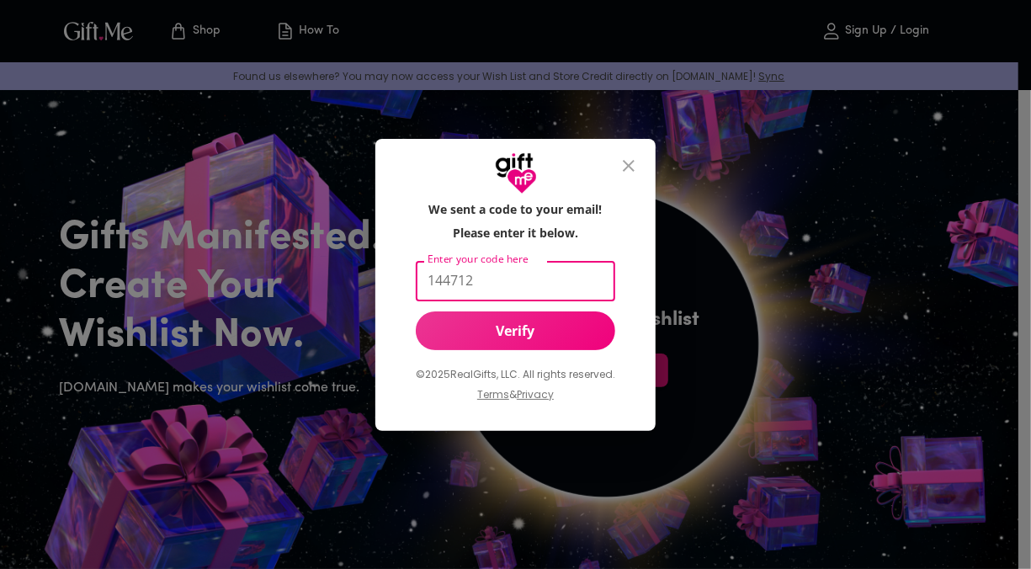
click at [470, 283] on input "144712" at bounding box center [512, 282] width 193 height 40
type input "1"
type input "775886"
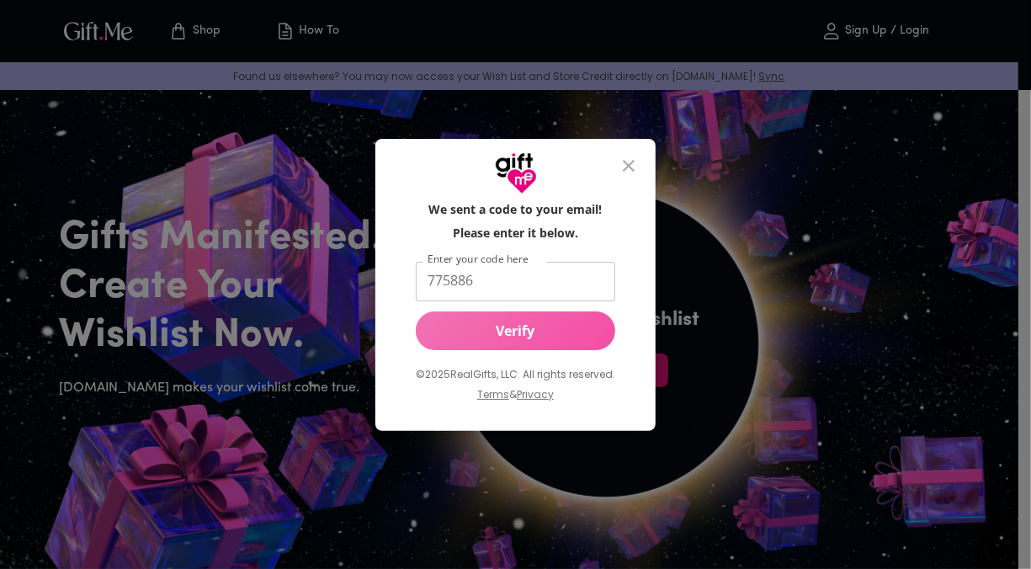
click at [478, 333] on span "Verify" at bounding box center [515, 330] width 199 height 19
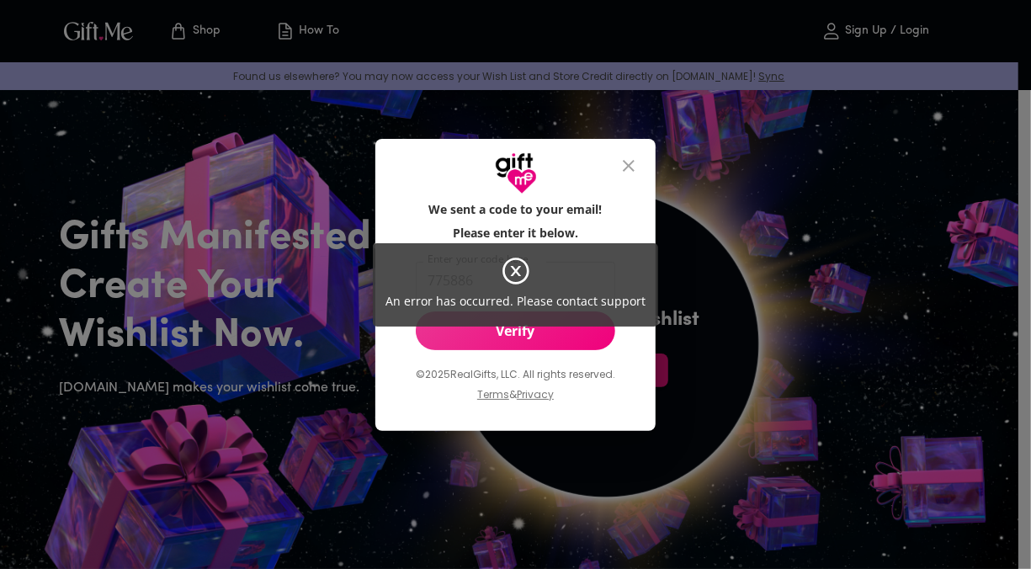
click at [512, 274] on icon at bounding box center [515, 271] width 10 height 10
click at [512, 284] on icon at bounding box center [516, 271] width 30 height 30
click at [514, 271] on icon at bounding box center [515, 271] width 10 height 10
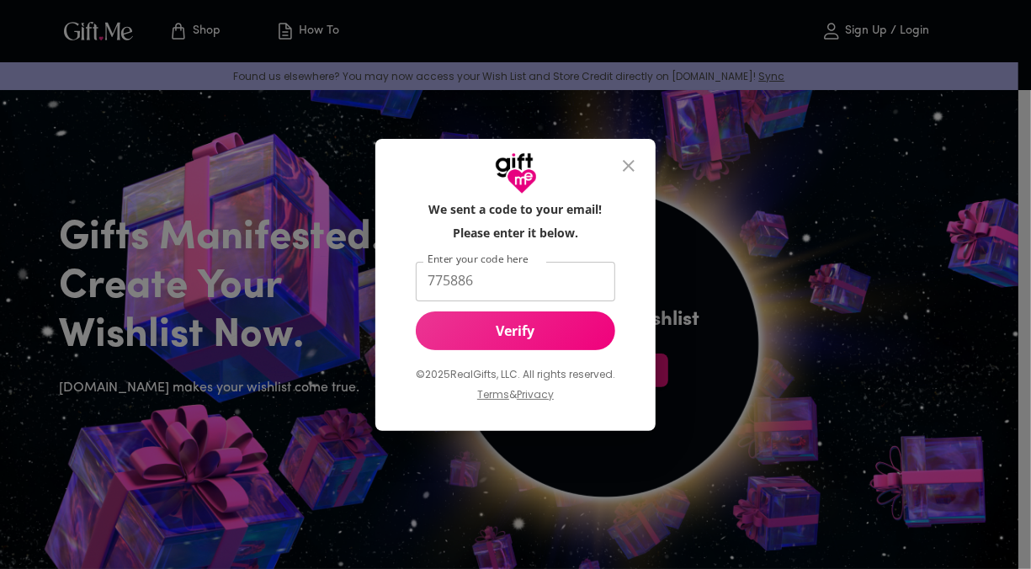
click at [622, 183] on button "close" at bounding box center [628, 166] width 40 height 40
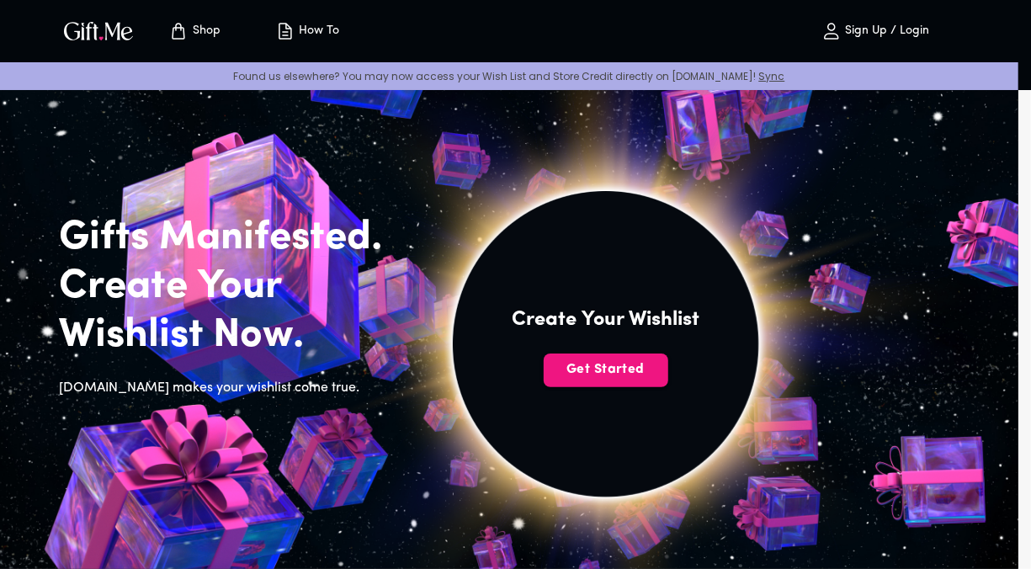
click at [622, 183] on img at bounding box center [605, 344] width 756 height 756
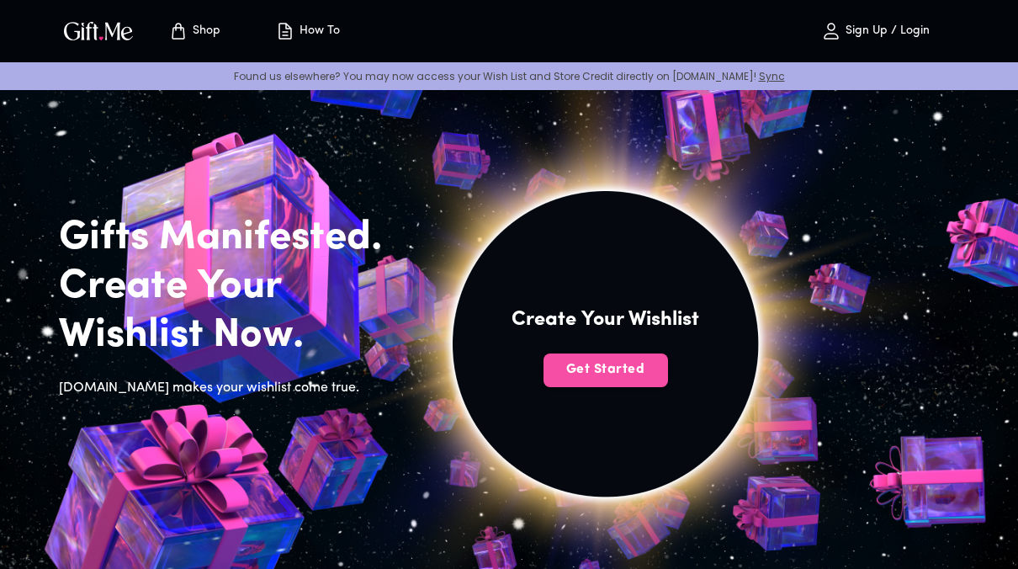
click at [562, 375] on span "Get Started" at bounding box center [605, 369] width 125 height 19
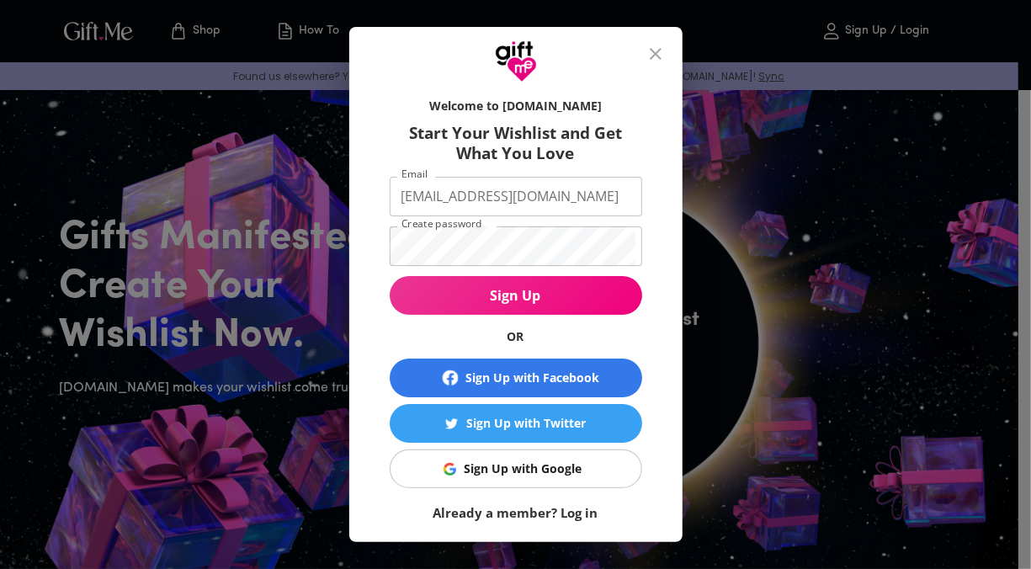
click at [579, 220] on form "Welcome to Gift.me Start Your Wishlist and Get What You Love Email jhoangelr11@…" at bounding box center [516, 305] width 252 height 432
click at [660, 50] on icon "close" at bounding box center [655, 54] width 20 height 20
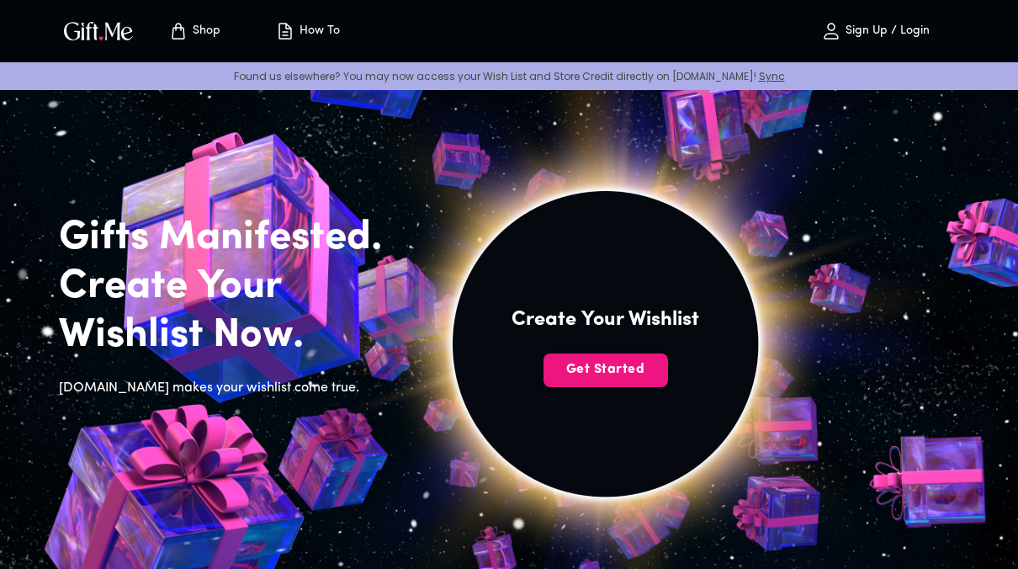
click at [660, 50] on div "Shop How To Sign Up / Login" at bounding box center [509, 31] width 900 height 62
click at [850, 56] on button "Sign Up / Login" at bounding box center [875, 31] width 168 height 54
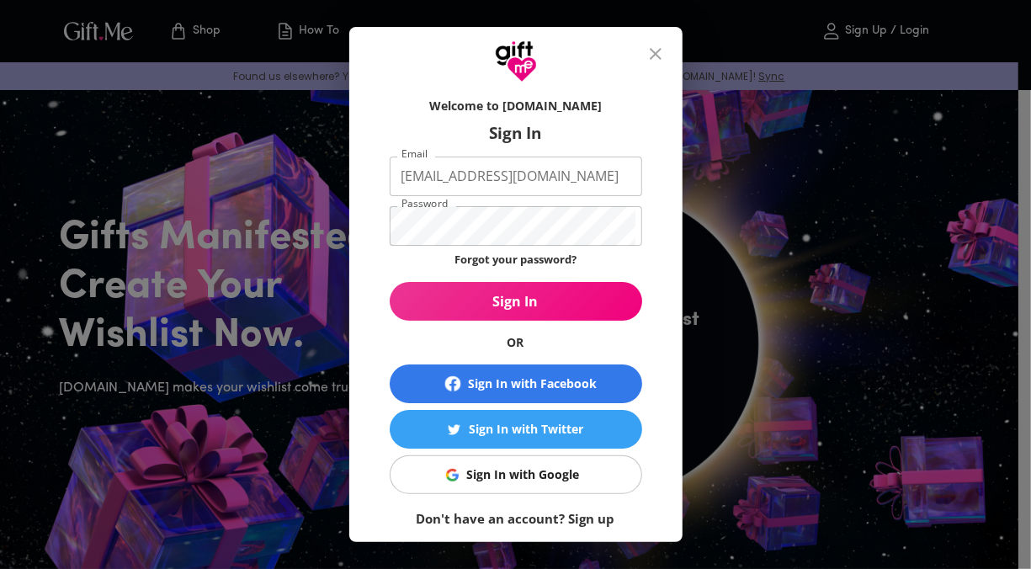
click at [906, 56] on div "Welcome to Gift.me Sign In Email jhoangelr11@gmail.com Email Password Password …" at bounding box center [515, 284] width 1031 height 569
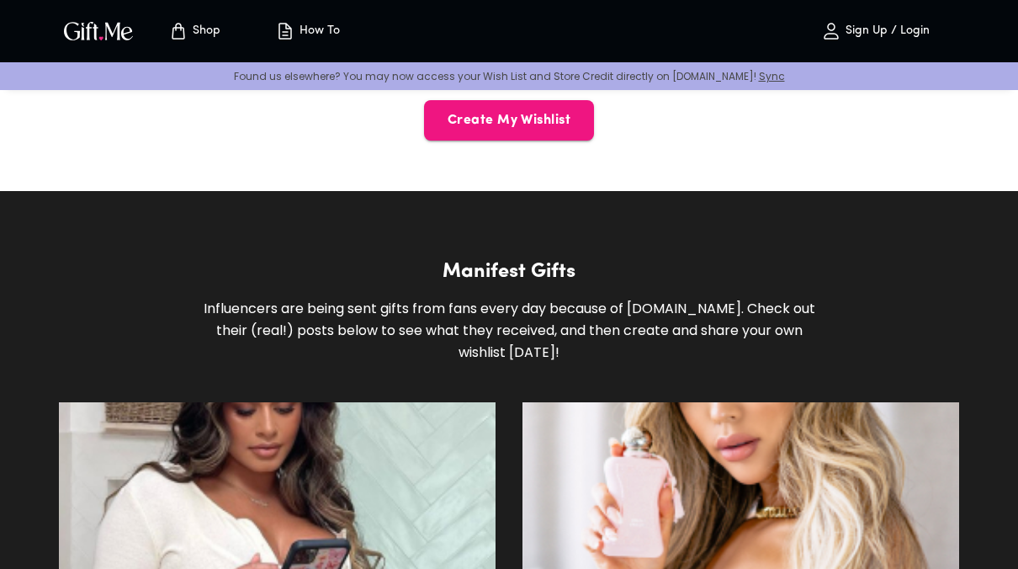
scroll to position [848, 0]
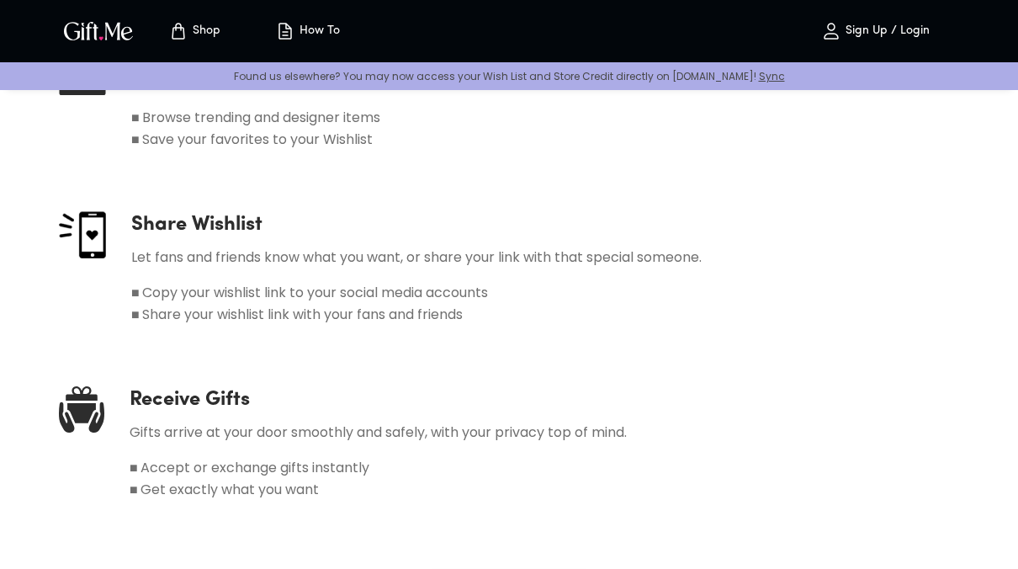
click at [911, 34] on p "Sign Up / Login" at bounding box center [885, 31] width 88 height 14
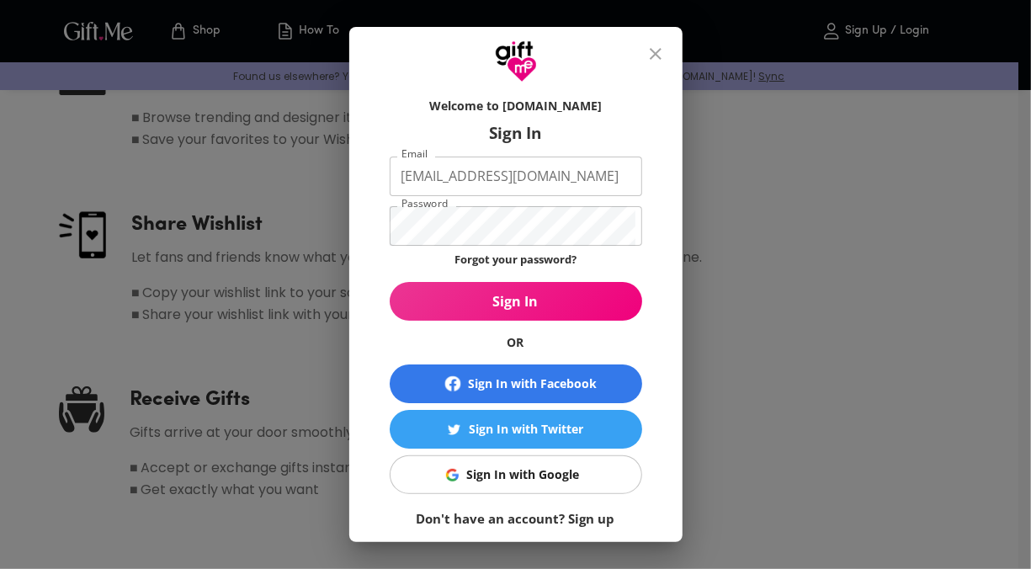
click at [484, 322] on form "Welcome to Gift.me Sign In Email jhoangelr11@gmail.com Email Password Password …" at bounding box center [516, 308] width 252 height 438
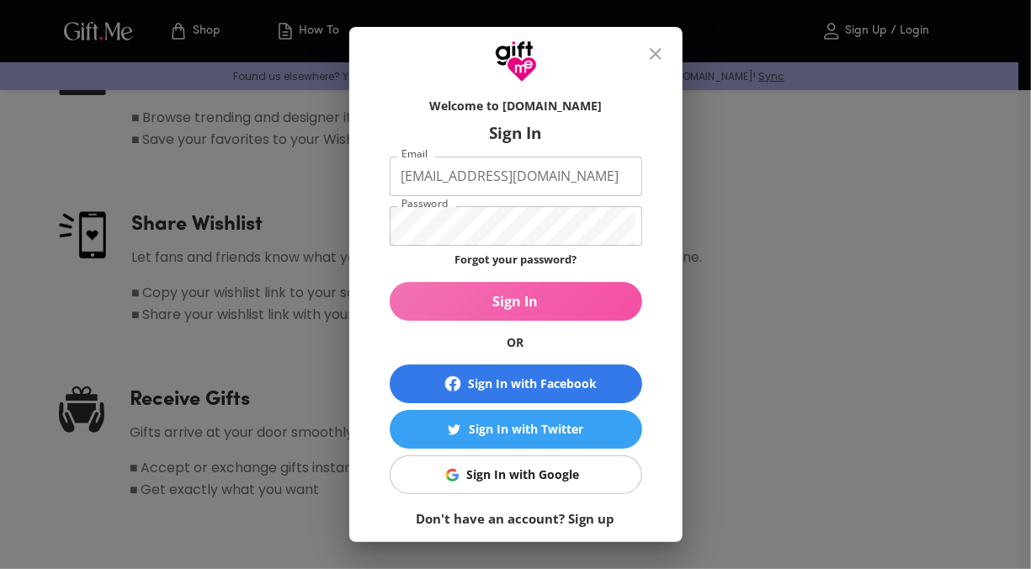
click at [484, 317] on button "Sign In" at bounding box center [516, 301] width 252 height 39
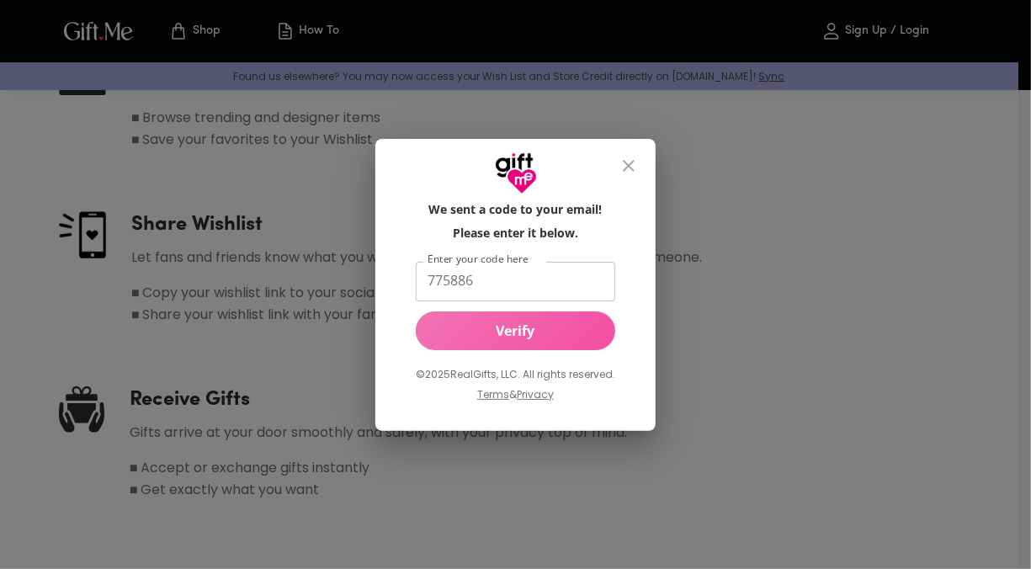
click at [586, 318] on button "Verify" at bounding box center [515, 330] width 199 height 39
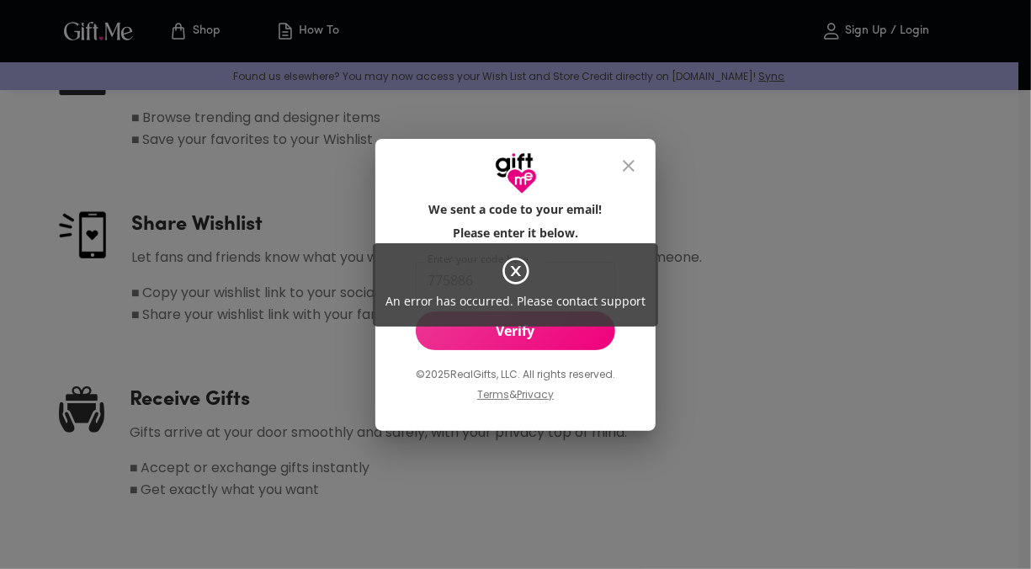
click at [517, 276] on icon at bounding box center [516, 271] width 30 height 30
click at [515, 267] on icon at bounding box center [516, 271] width 30 height 30
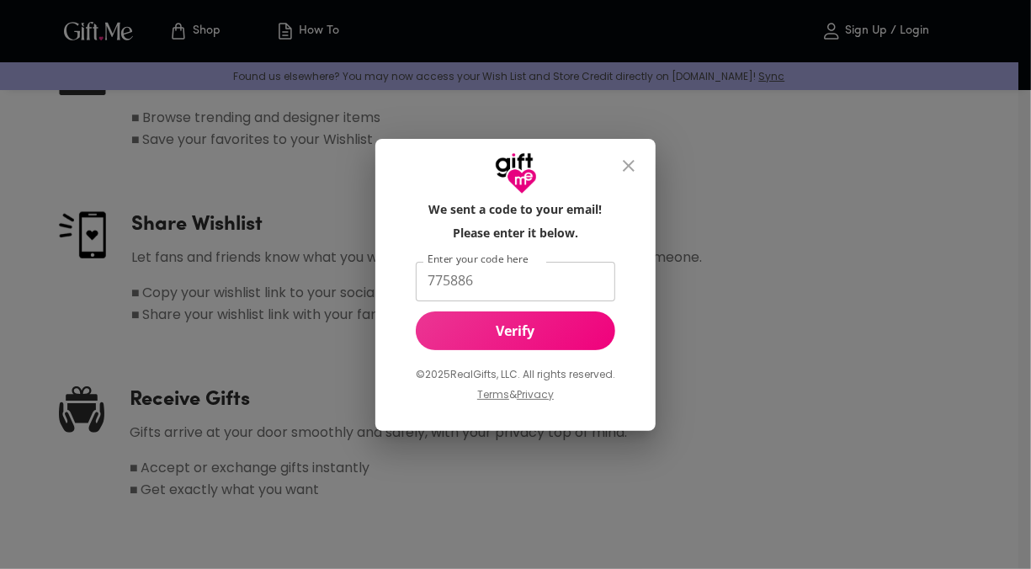
click at [630, 168] on icon "close" at bounding box center [628, 166] width 20 height 20
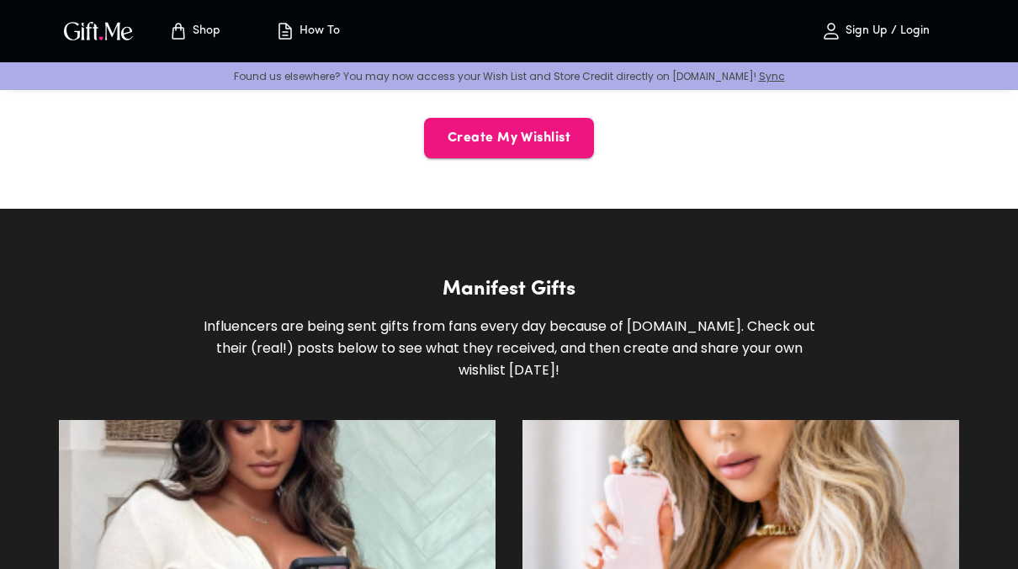
scroll to position [0, 0]
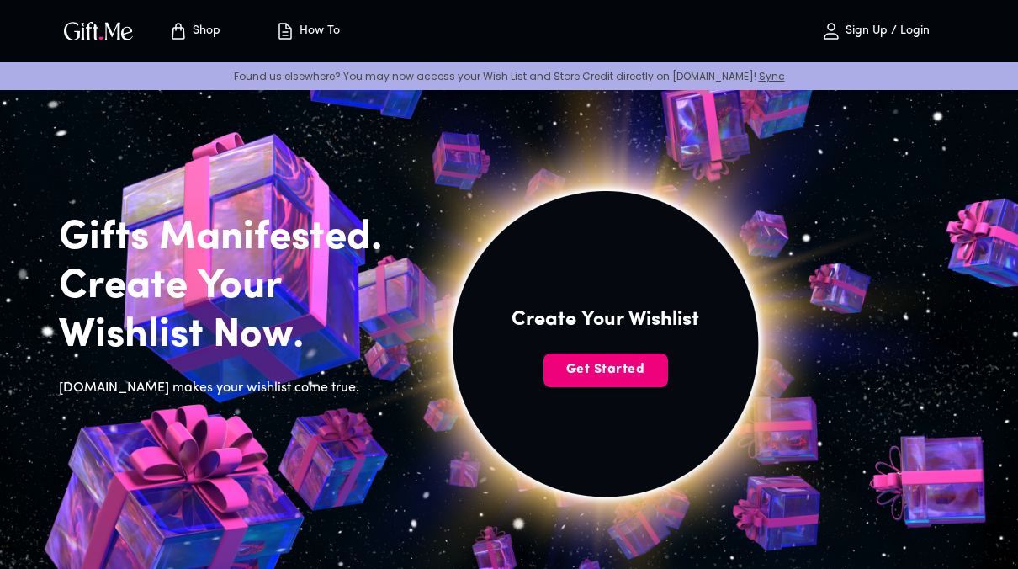
click at [588, 360] on span "Get Started" at bounding box center [605, 369] width 125 height 19
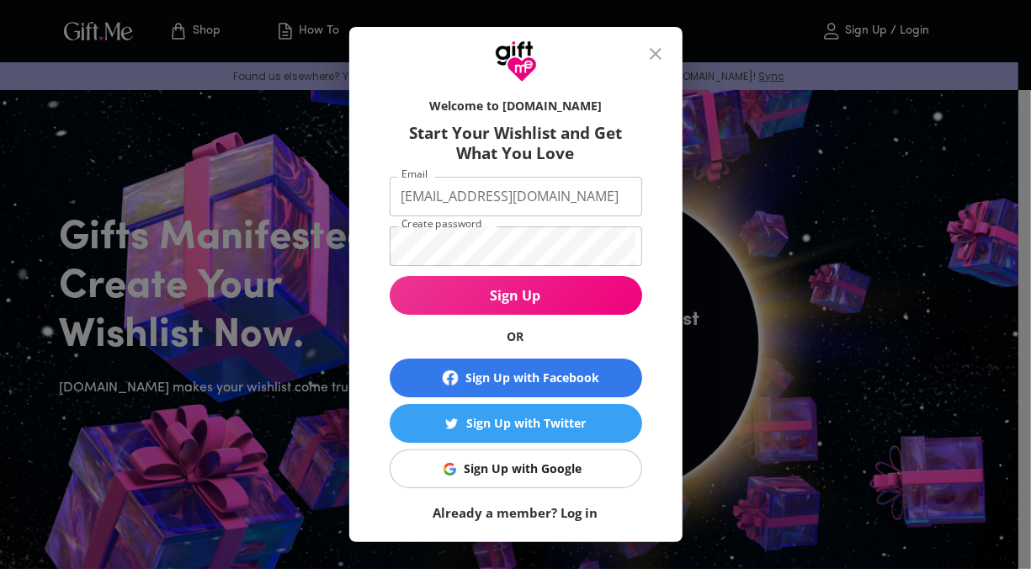
click at [515, 275] on form "Welcome to Gift.me Start Your Wishlist and Get What You Love Email jhoangelr11@…" at bounding box center [516, 305] width 252 height 432
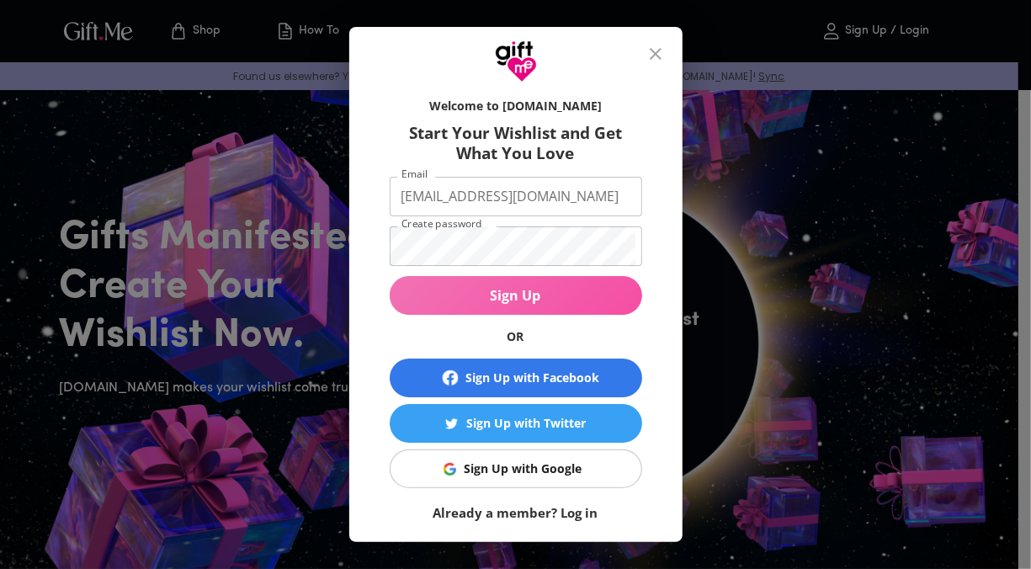
click at [514, 279] on button "Sign Up" at bounding box center [516, 295] width 252 height 39
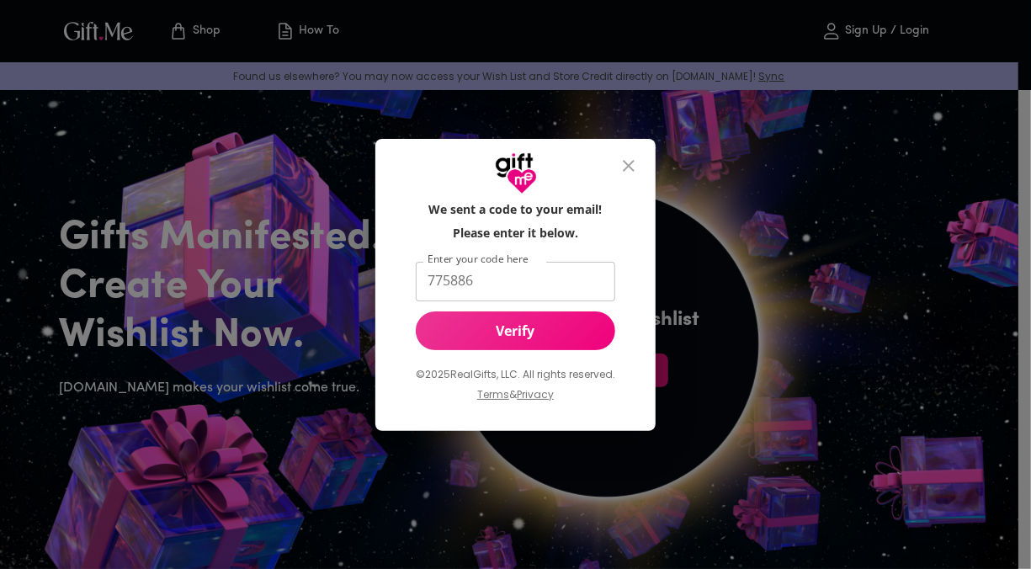
click at [514, 279] on input "775886" at bounding box center [512, 282] width 193 height 40
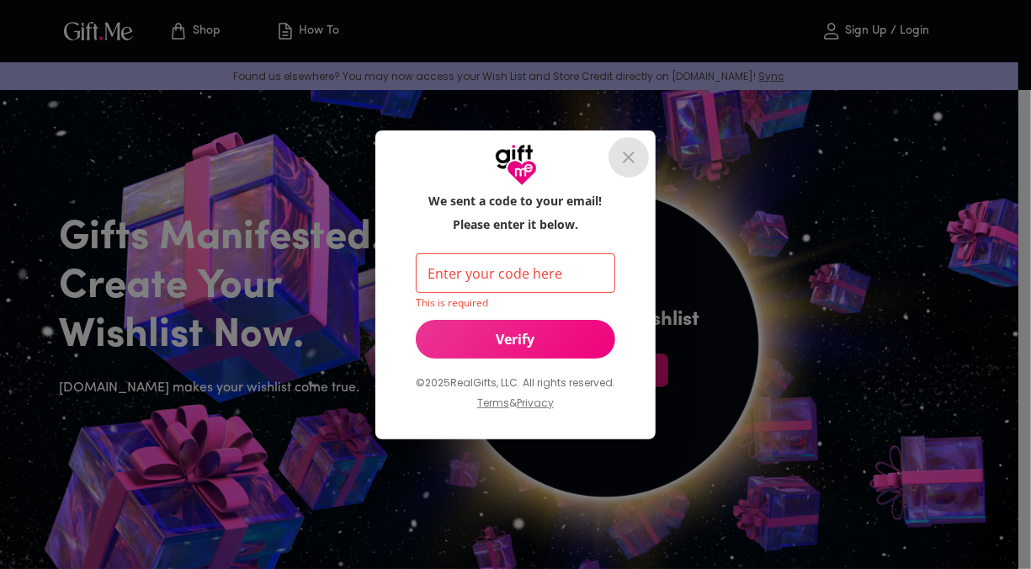
click at [634, 158] on icon "close" at bounding box center [628, 157] width 20 height 20
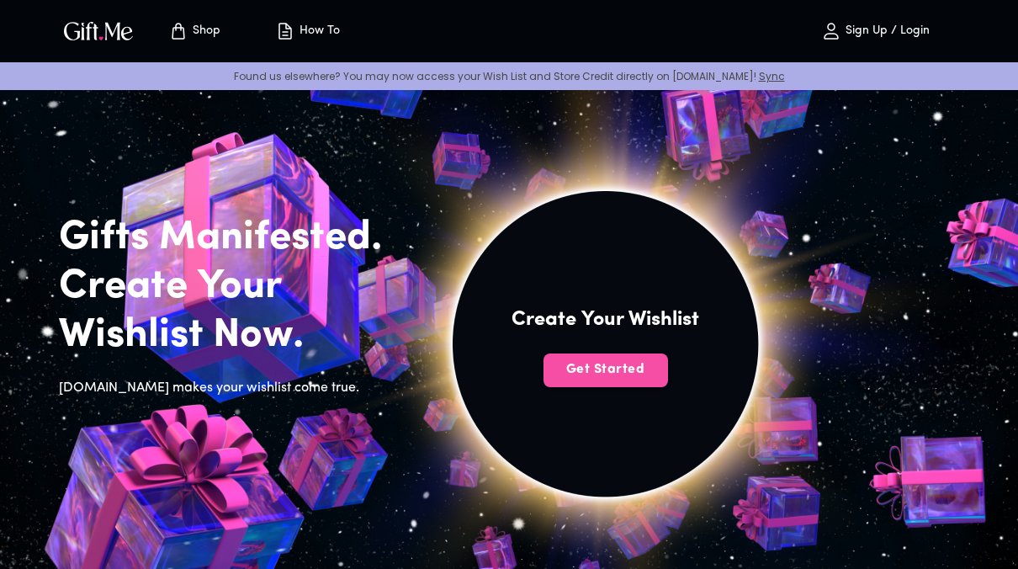
click at [618, 355] on button "Get Started" at bounding box center [605, 370] width 125 height 34
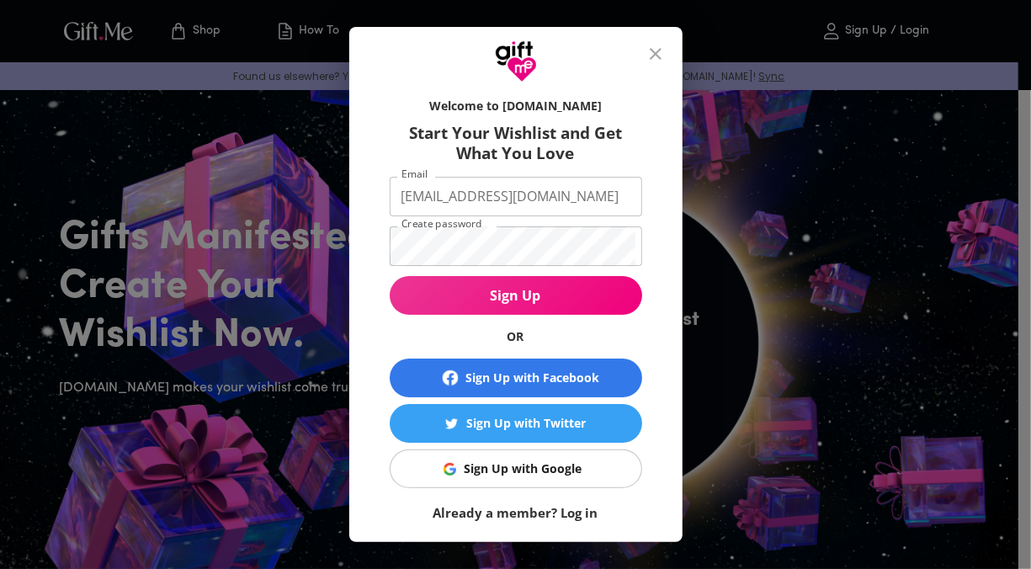
click at [618, 355] on form "Welcome to Gift.me Start Your Wishlist and Get What You Love Email jhoangelr11@…" at bounding box center [516, 305] width 252 height 432
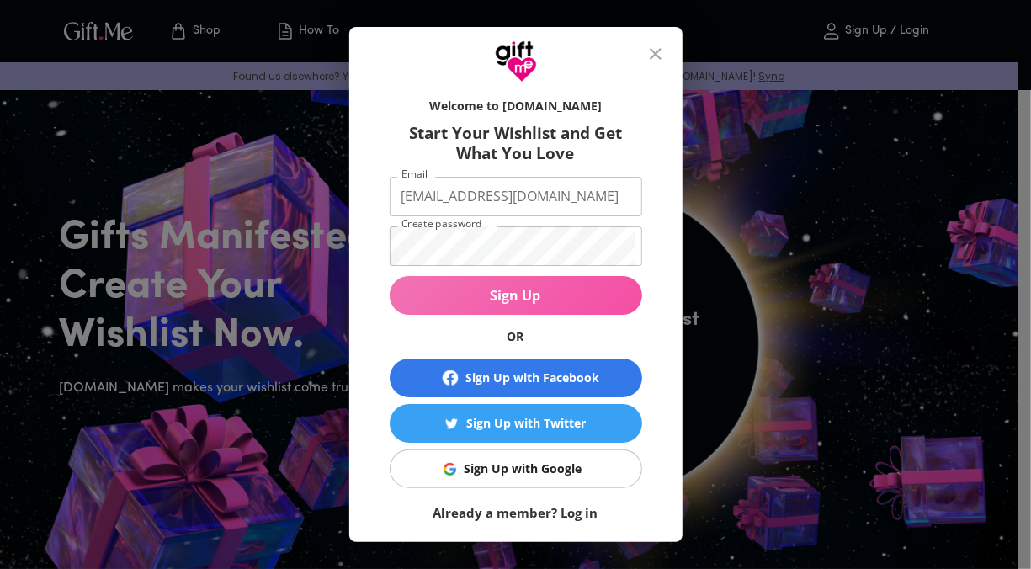
click at [547, 308] on button "Sign Up" at bounding box center [516, 295] width 252 height 39
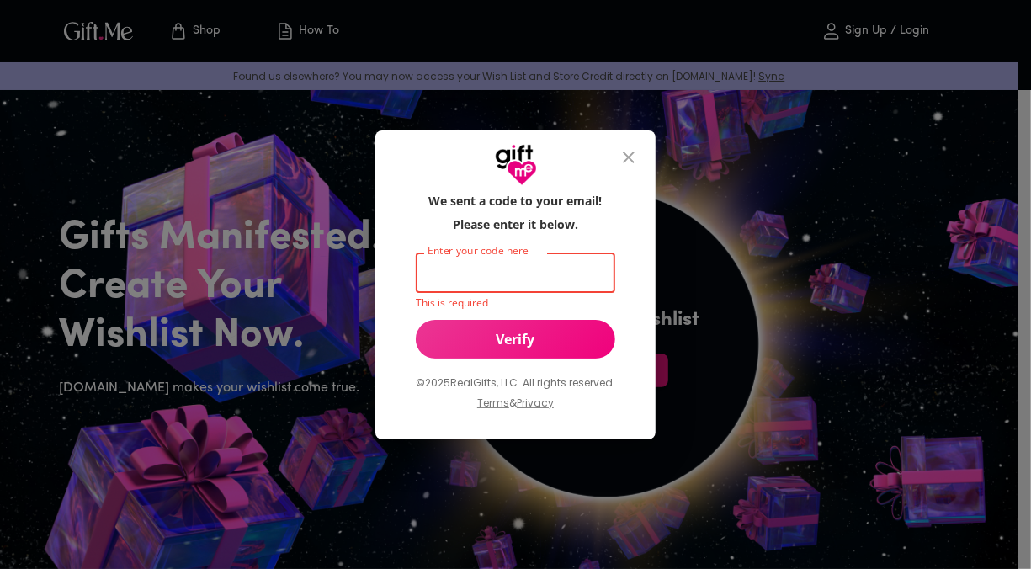
click at [539, 268] on input "Enter your code here" at bounding box center [512, 273] width 193 height 40
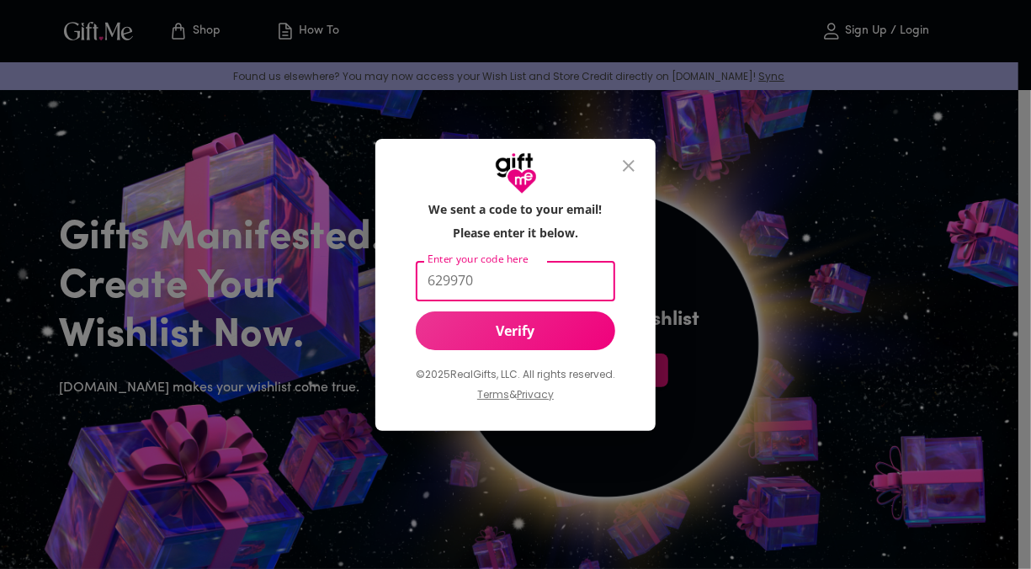
type input "629970"
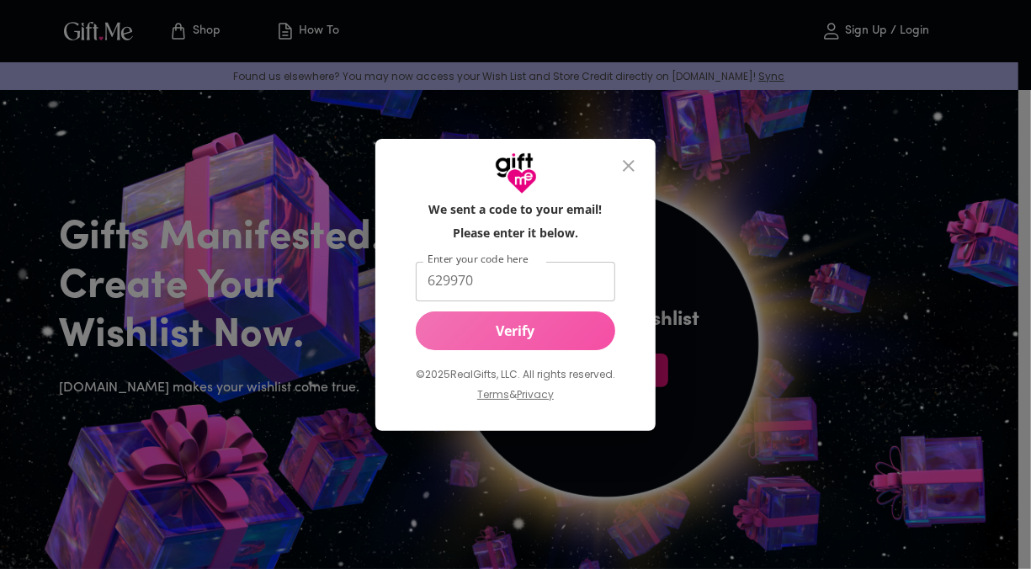
click at [528, 333] on span "Verify" at bounding box center [515, 330] width 199 height 19
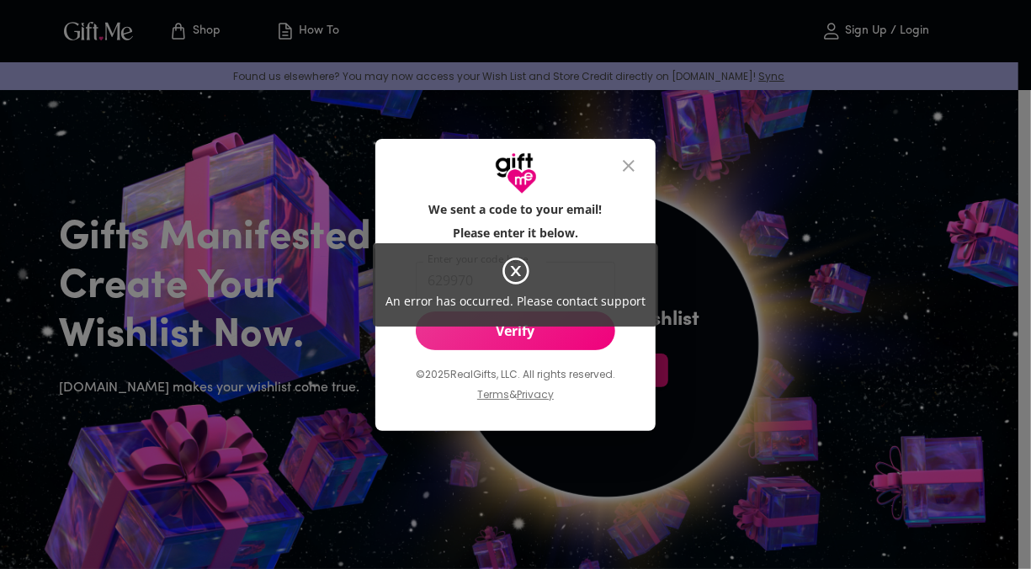
click at [509, 271] on icon at bounding box center [516, 271] width 30 height 30
click at [520, 273] on icon at bounding box center [516, 271] width 30 height 30
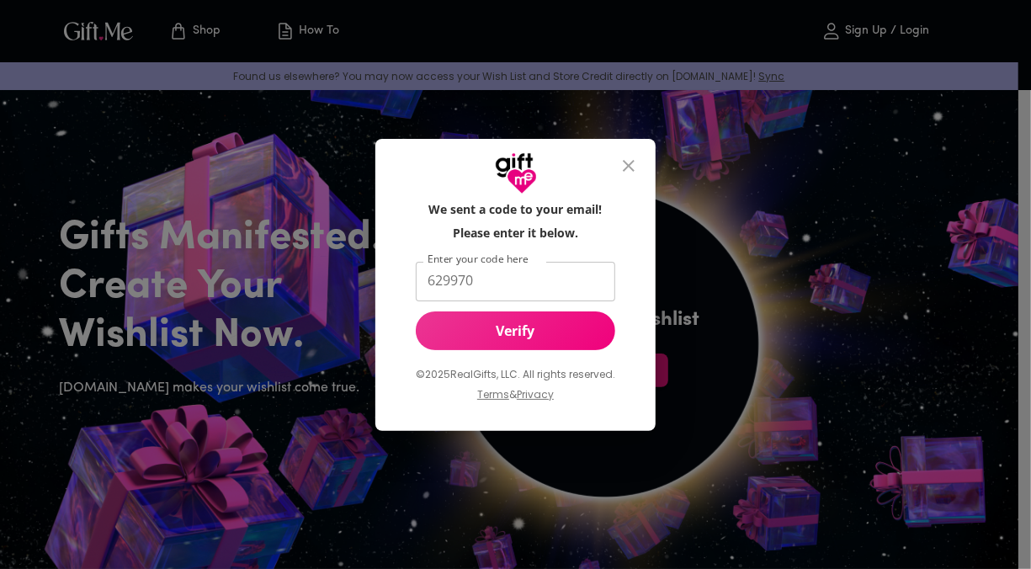
click at [623, 153] on button "close" at bounding box center [628, 166] width 40 height 40
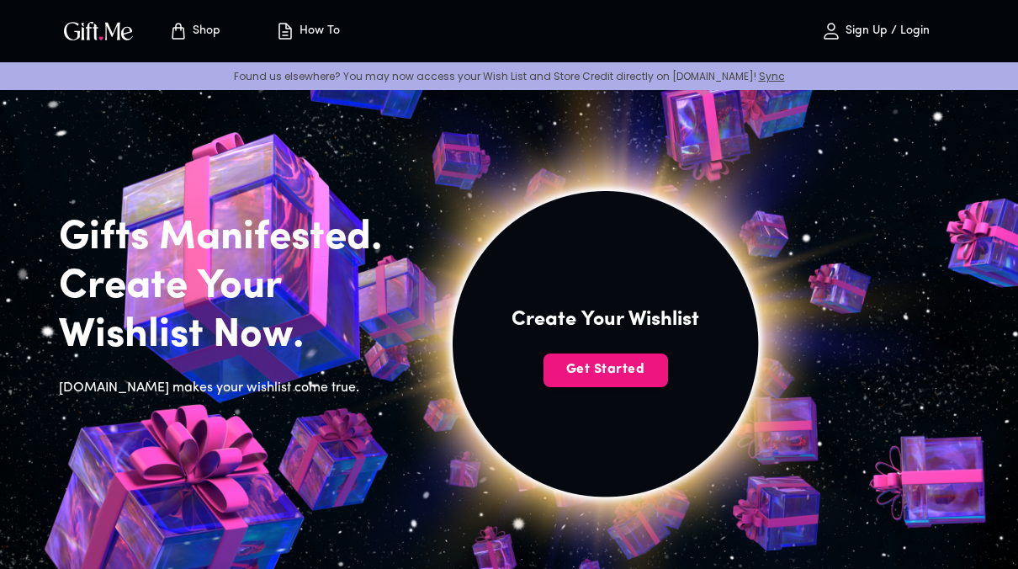
click at [623, 155] on img at bounding box center [605, 344] width 756 height 756
click at [512, 295] on img at bounding box center [605, 344] width 756 height 756
click at [568, 375] on span "Get Started" at bounding box center [605, 369] width 125 height 19
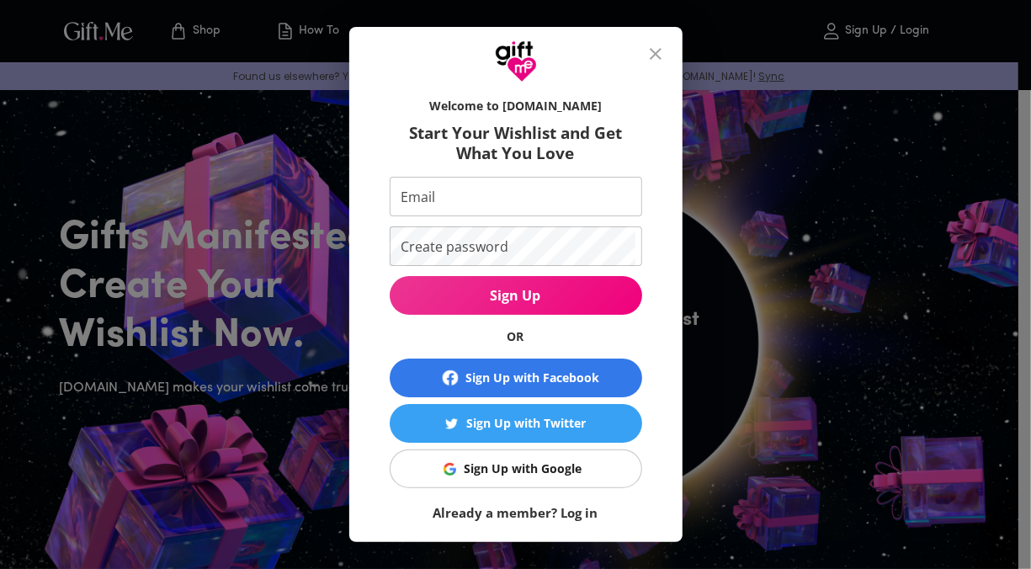
click at [511, 200] on input "Email" at bounding box center [513, 197] width 246 height 40
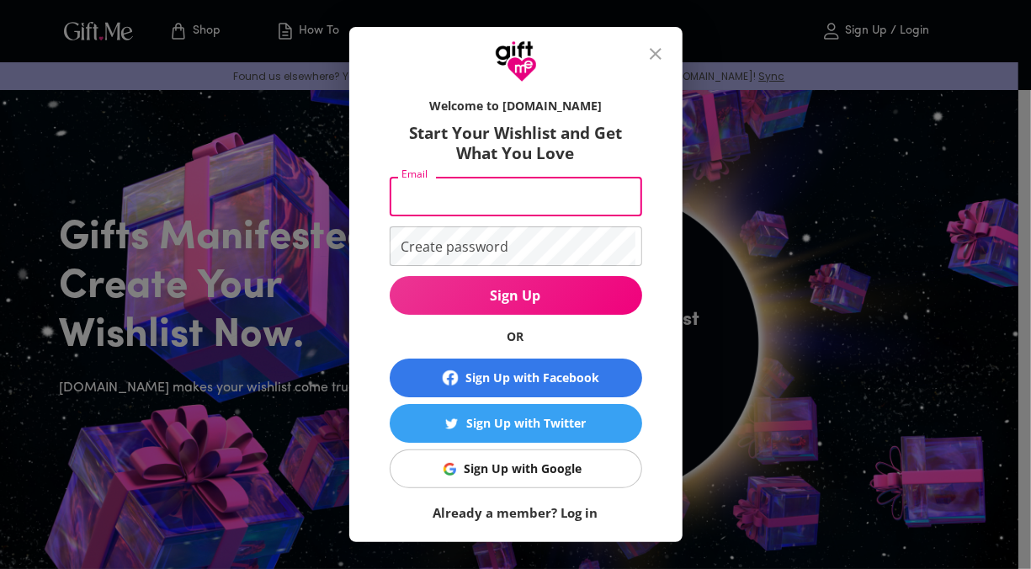
click at [697, 132] on div "Welcome to Gift.me Start Your Wishlist and Get What You Love Email Email Create…" at bounding box center [515, 284] width 1031 height 569
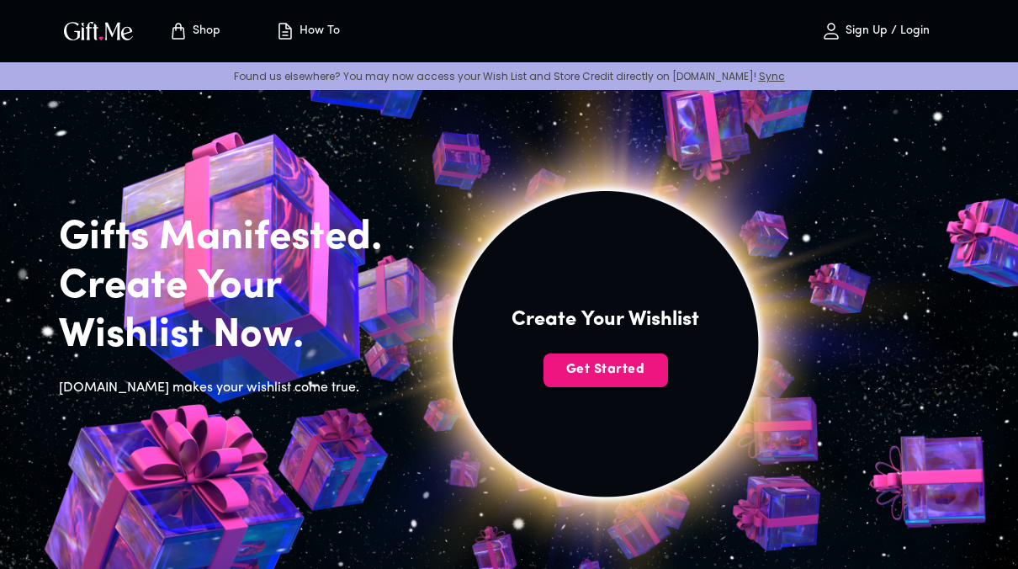
click at [890, 13] on button "Sign Up / Login" at bounding box center [875, 31] width 168 height 54
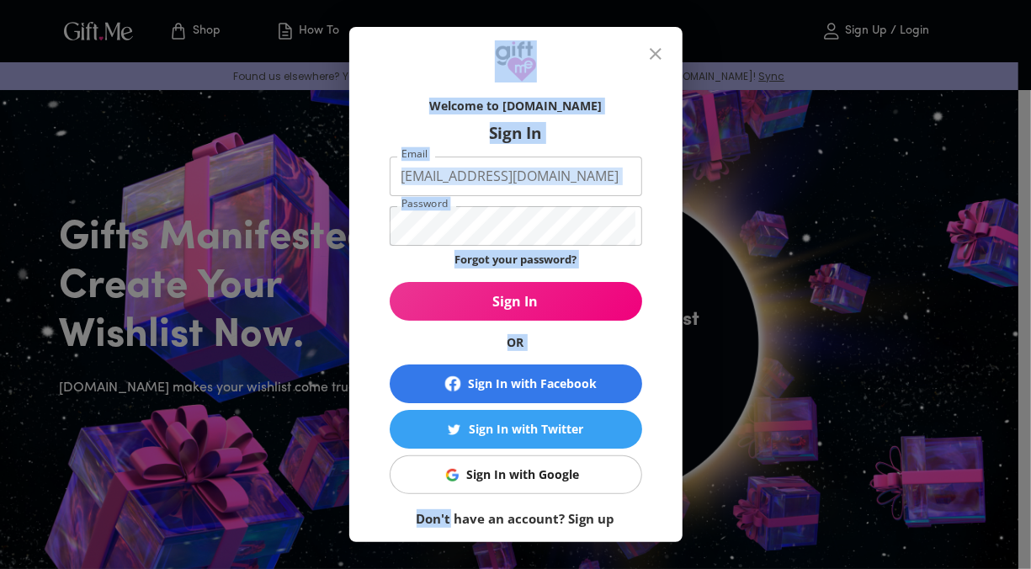
click at [568, 431] on div "Welcome to Gift.me Sign In Email jhoangelr11@gmail.com Email Password Password …" at bounding box center [515, 284] width 1031 height 569
drag, startPoint x: 568, startPoint y: 431, endPoint x: 594, endPoint y: 406, distance: 35.7
click at [568, 431] on div "Sign In with Twitter" at bounding box center [526, 429] width 114 height 19
click at [789, 256] on div "Welcome to Gift.me Sign In Email jhoangelr11@gmail.com Email Password Password …" at bounding box center [515, 284] width 1031 height 569
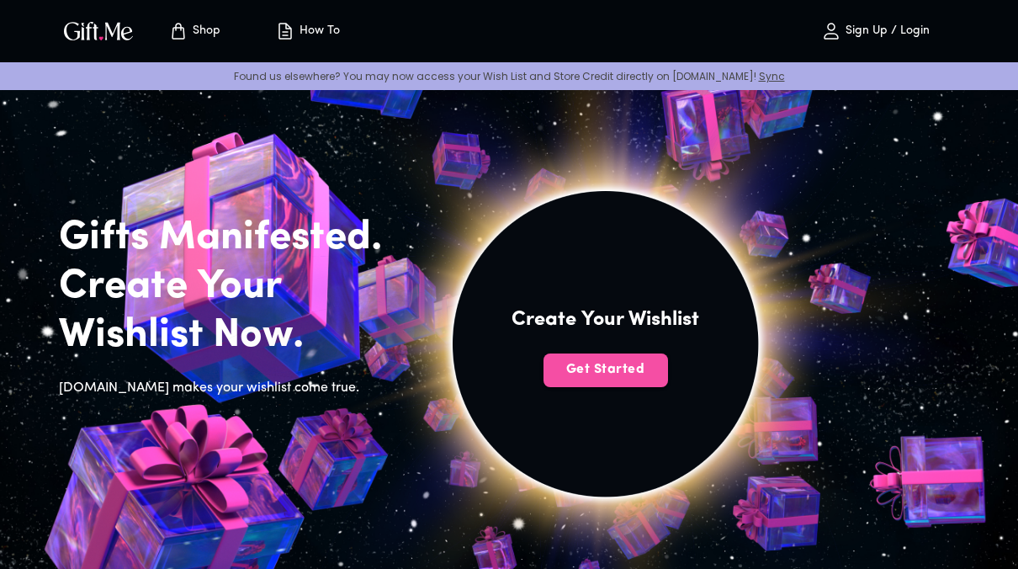
click at [625, 368] on span "Get Started" at bounding box center [605, 369] width 125 height 19
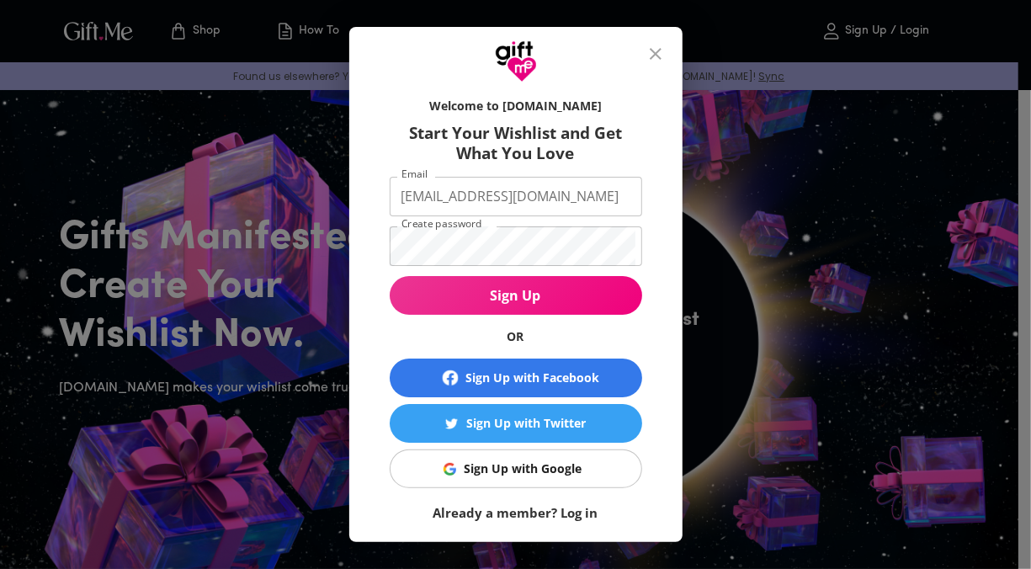
click at [625, 368] on span "Sign Up with Facebook" at bounding box center [515, 378] width 239 height 20
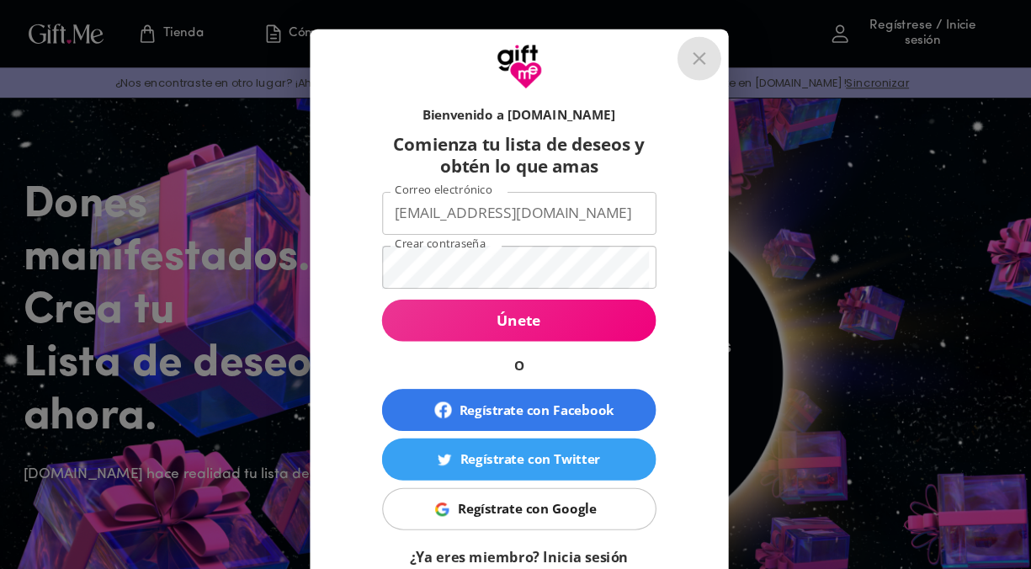
click at [687, 52] on icon "cerrar" at bounding box center [681, 54] width 20 height 20
